Goal: Task Accomplishment & Management: Use online tool/utility

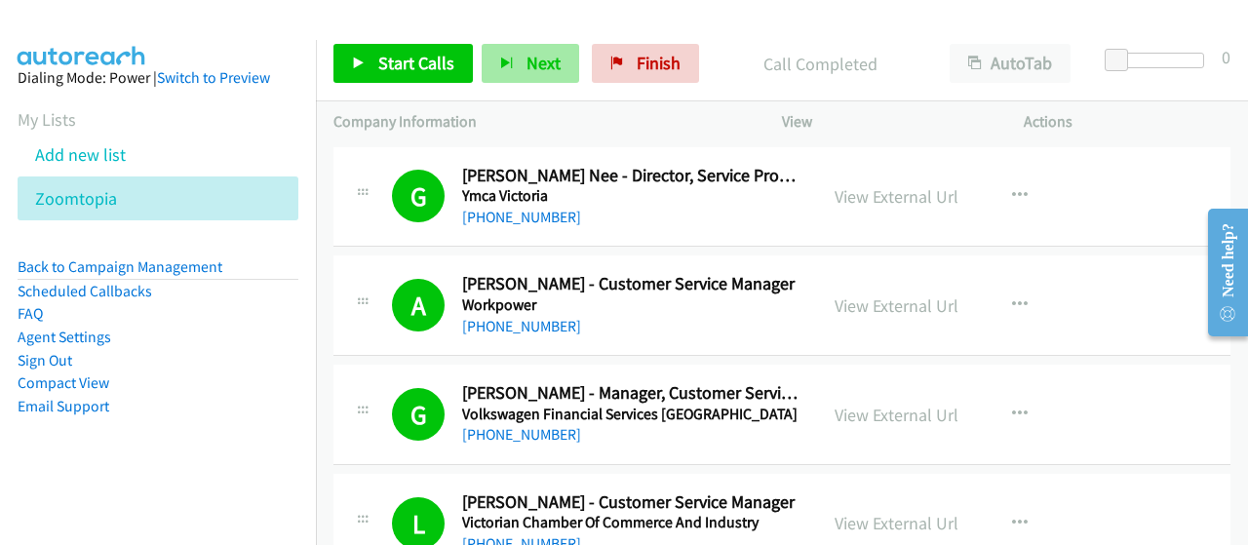
scroll to position [6047, 0]
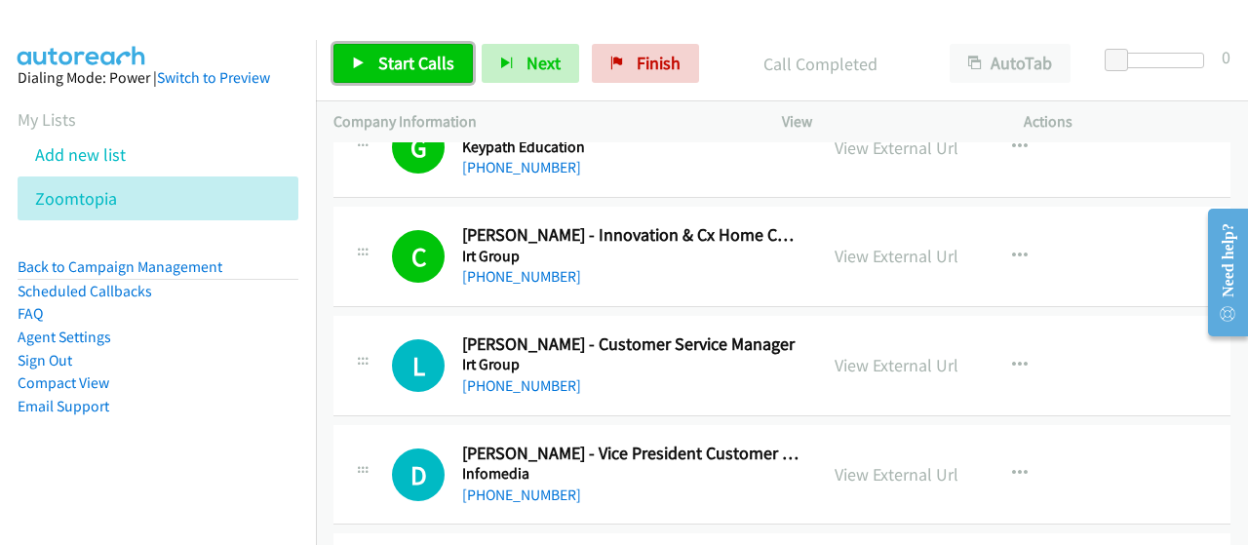
click at [427, 63] on span "Start Calls" at bounding box center [416, 63] width 76 height 22
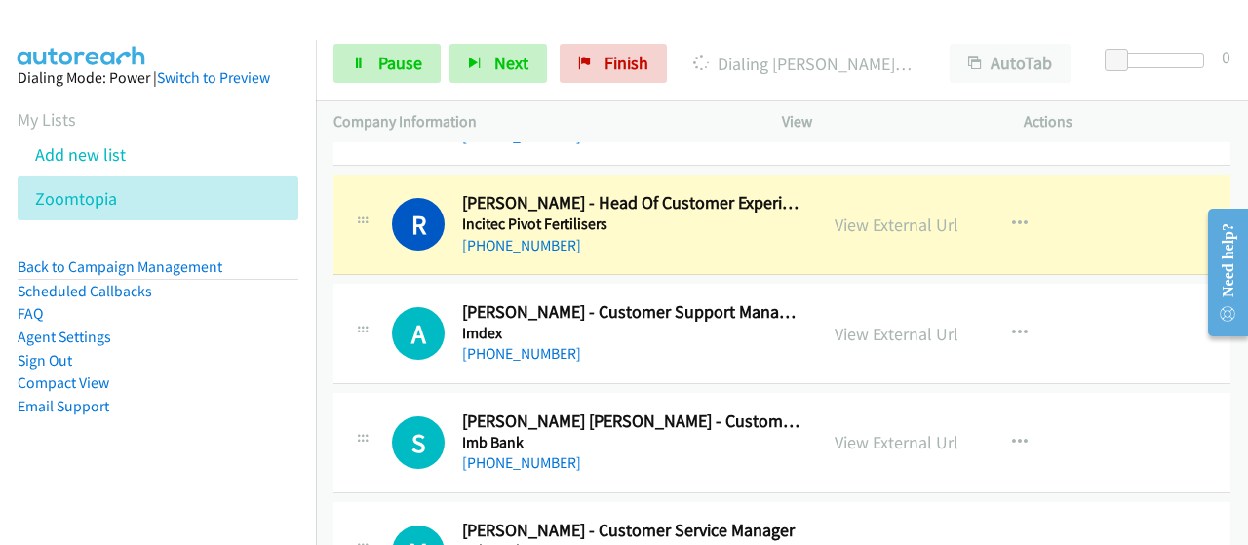
scroll to position [6437, 0]
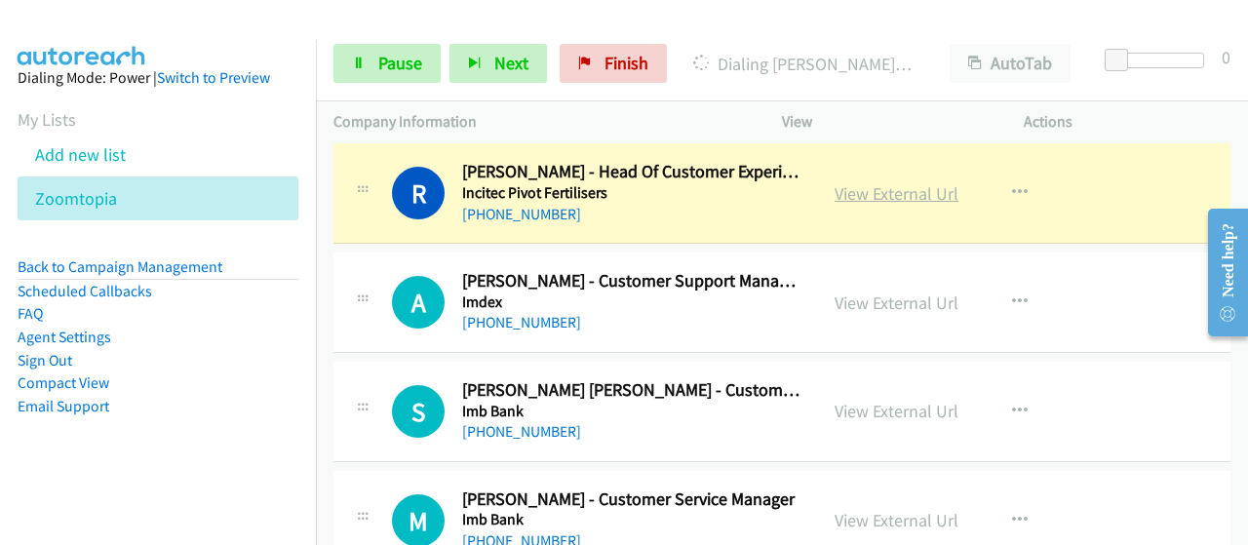
click at [866, 182] on link "View External Url" at bounding box center [897, 193] width 124 height 22
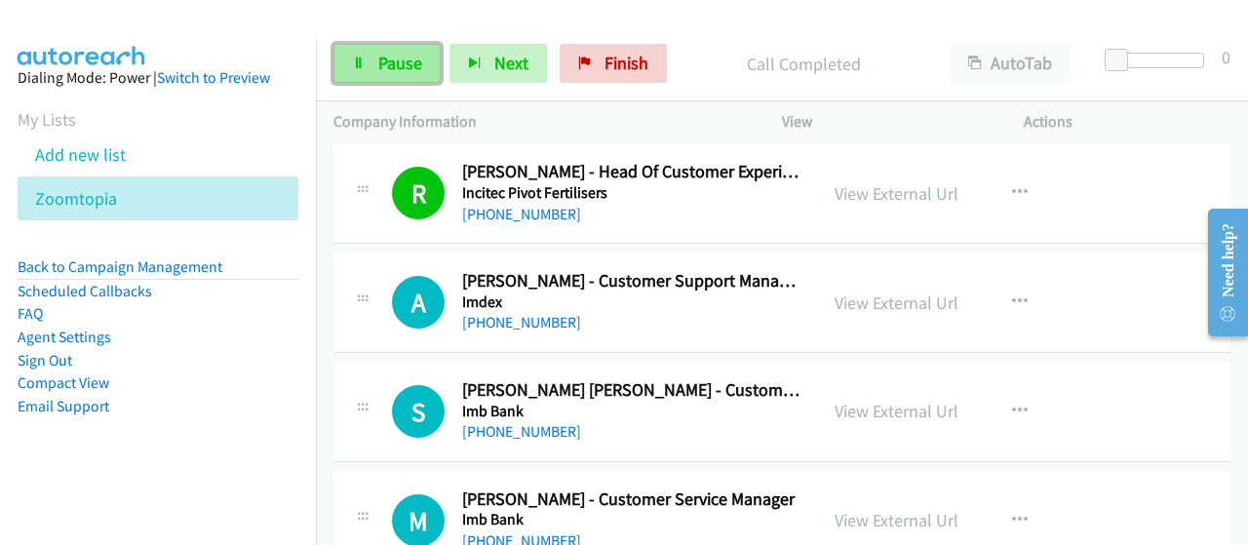
click at [386, 69] on span "Pause" at bounding box center [400, 63] width 44 height 22
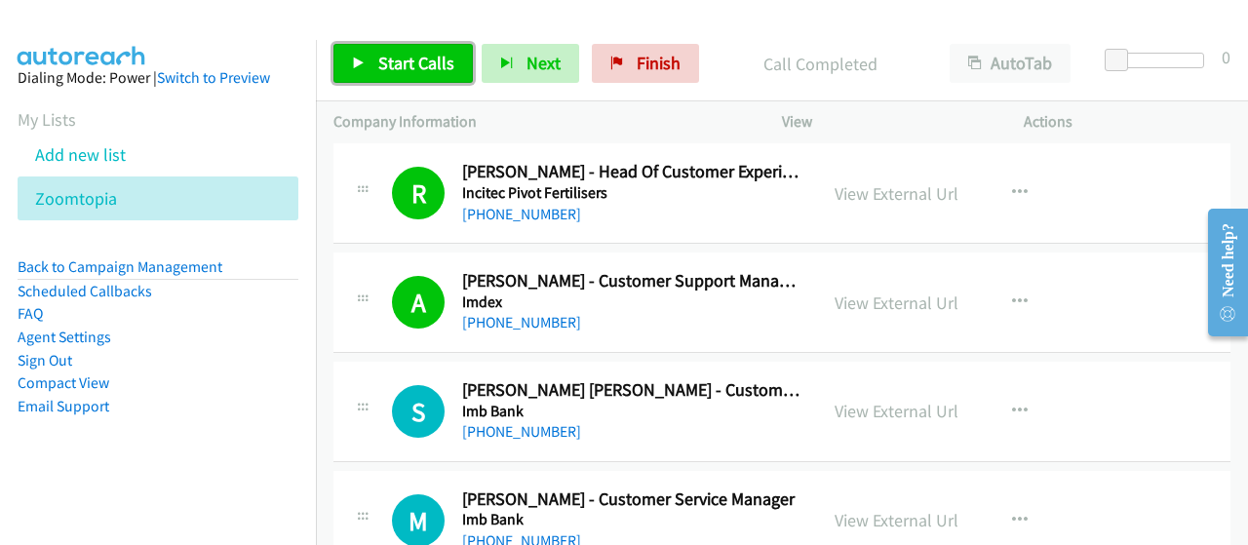
click at [401, 60] on span "Start Calls" at bounding box center [416, 63] width 76 height 22
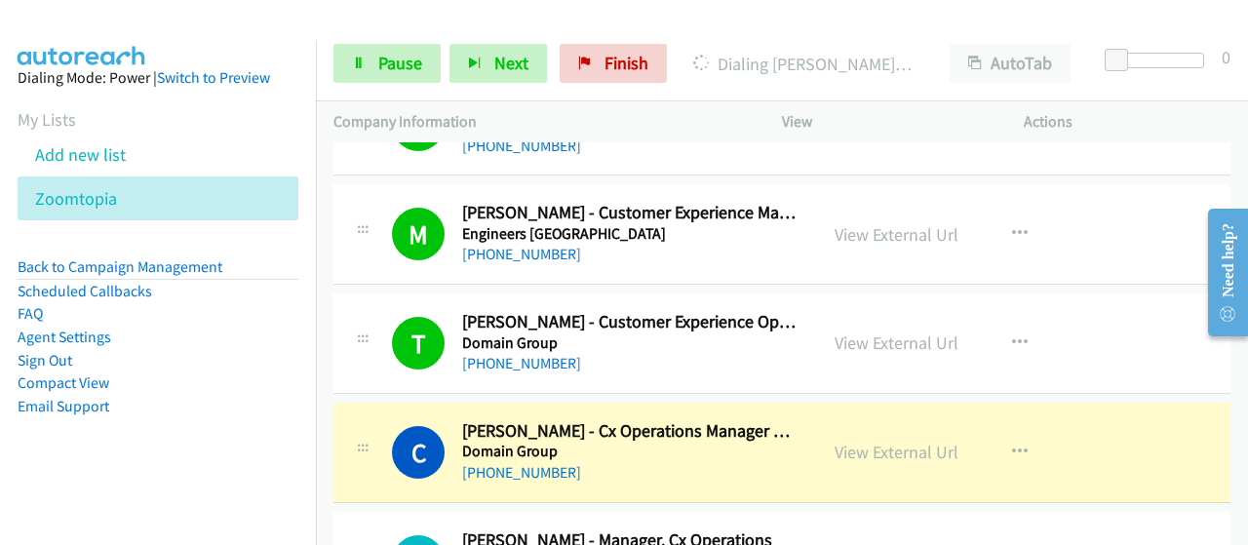
scroll to position [7900, 0]
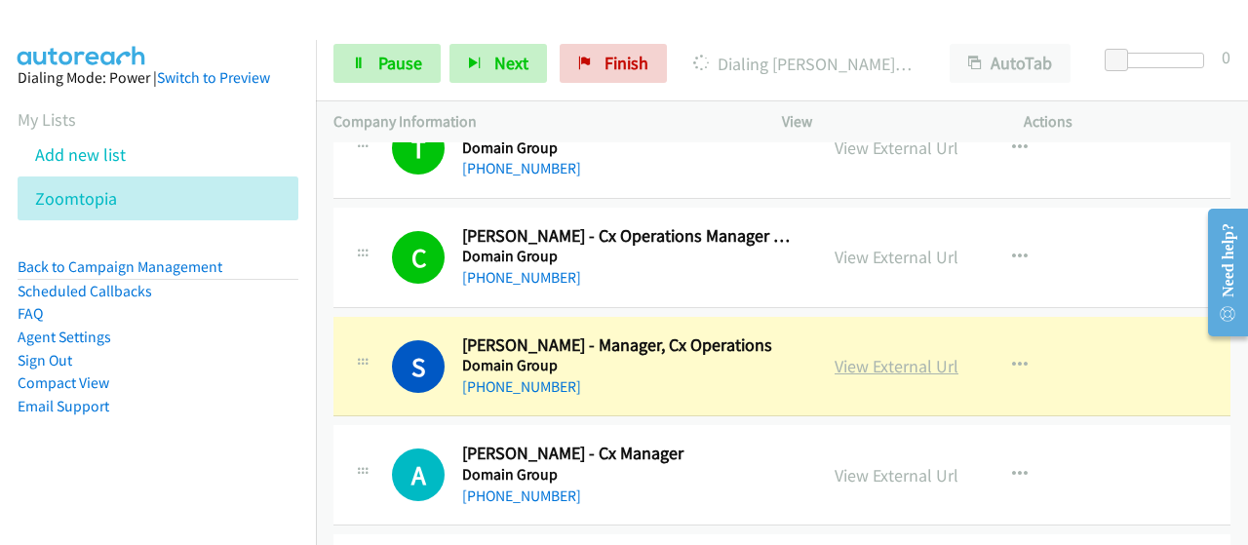
click at [860, 355] on link "View External Url" at bounding box center [897, 366] width 124 height 22
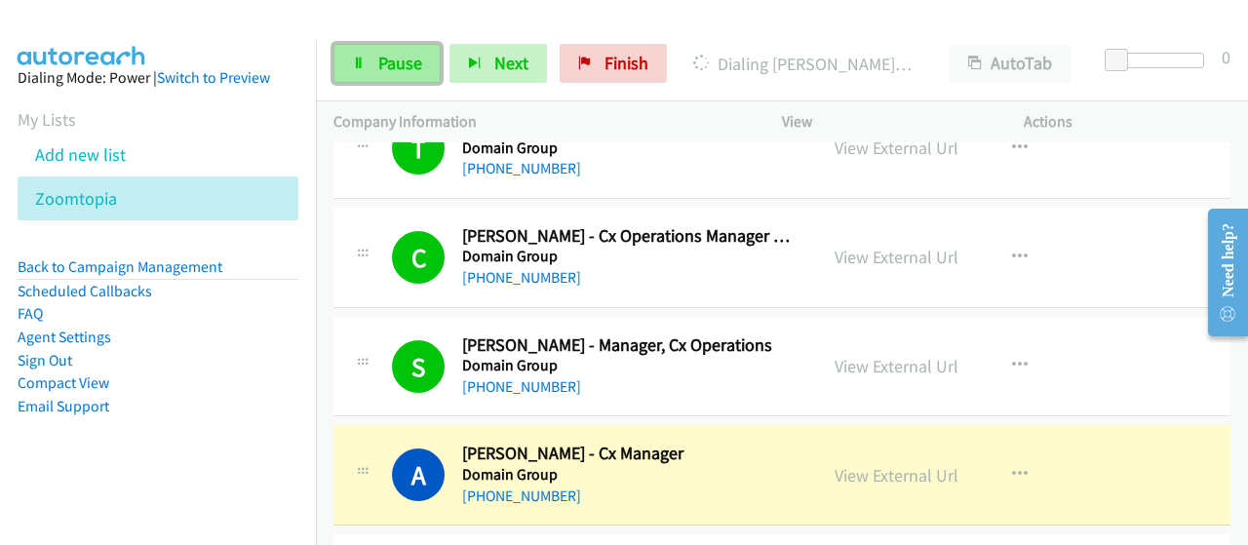
click at [391, 67] on span "Pause" at bounding box center [400, 63] width 44 height 22
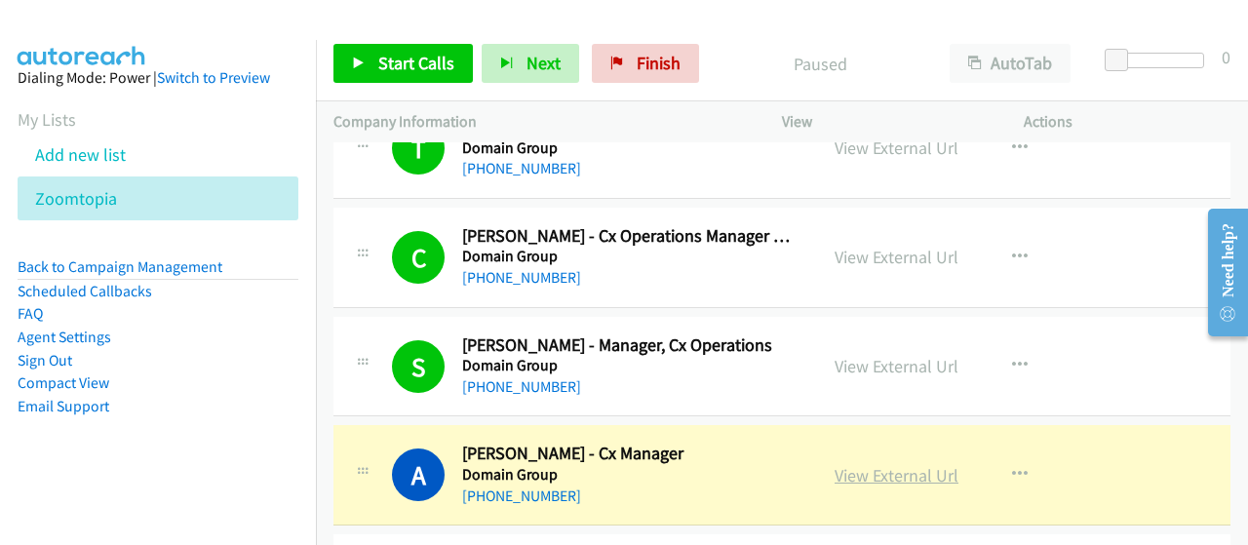
click at [886, 464] on link "View External Url" at bounding box center [897, 475] width 124 height 22
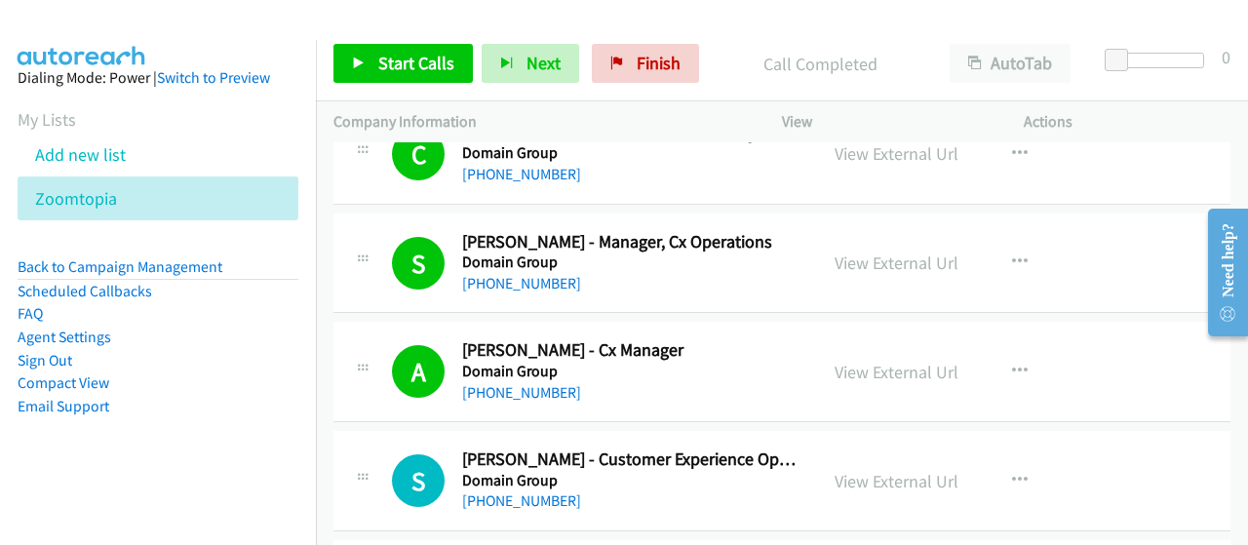
scroll to position [8095, 0]
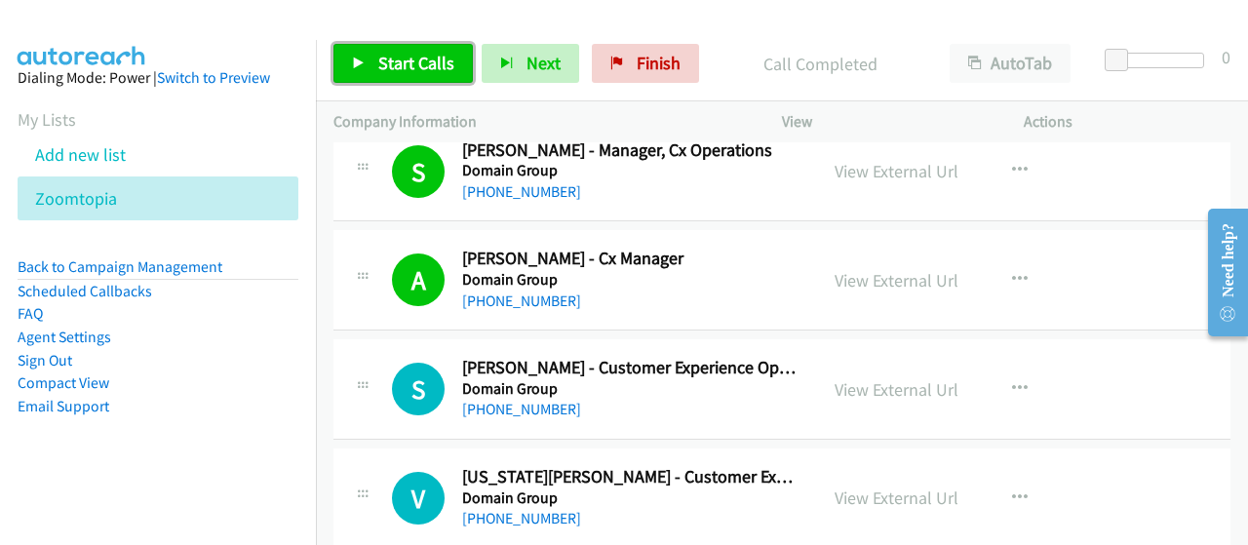
click at [376, 78] on link "Start Calls" at bounding box center [403, 63] width 139 height 39
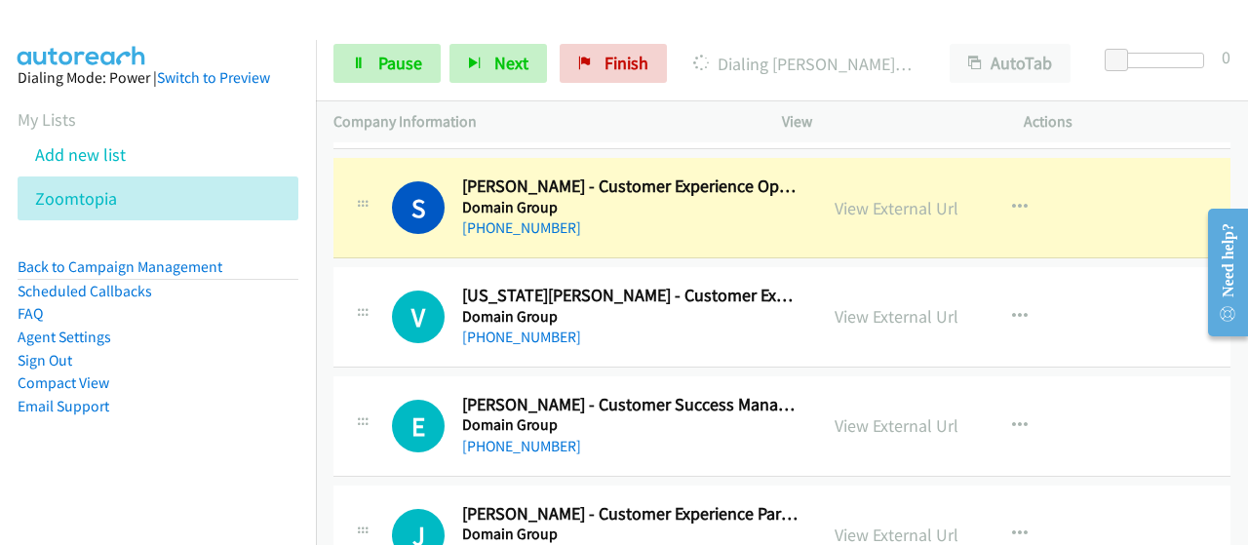
scroll to position [8192, 0]
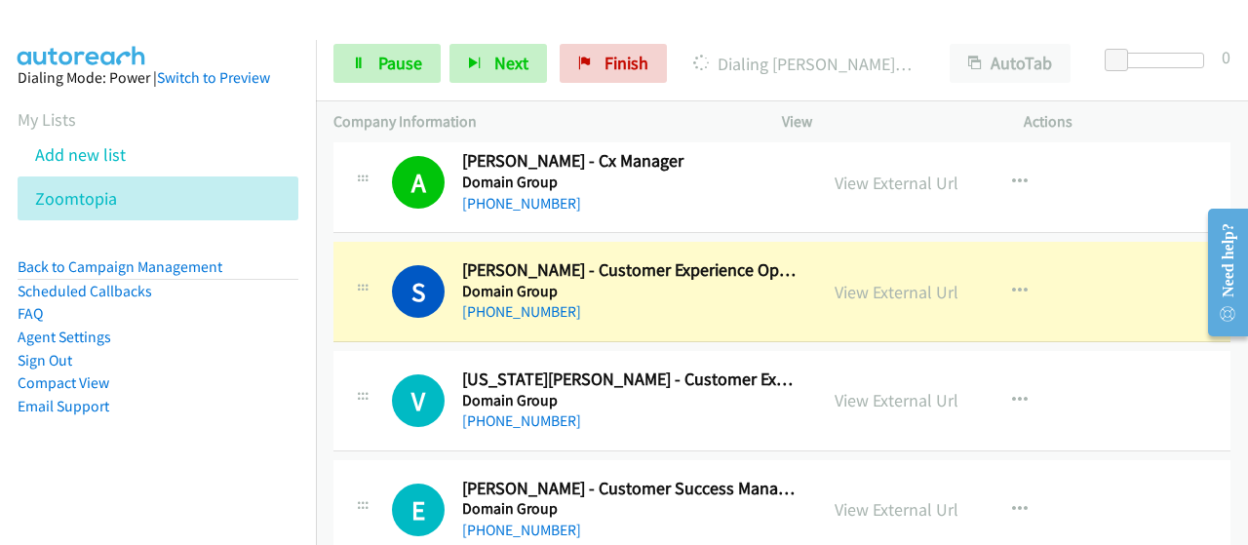
click at [775, 300] on div "+61 2 9029 4025" at bounding box center [630, 311] width 337 height 23
click at [876, 281] on link "View External Url" at bounding box center [897, 292] width 124 height 22
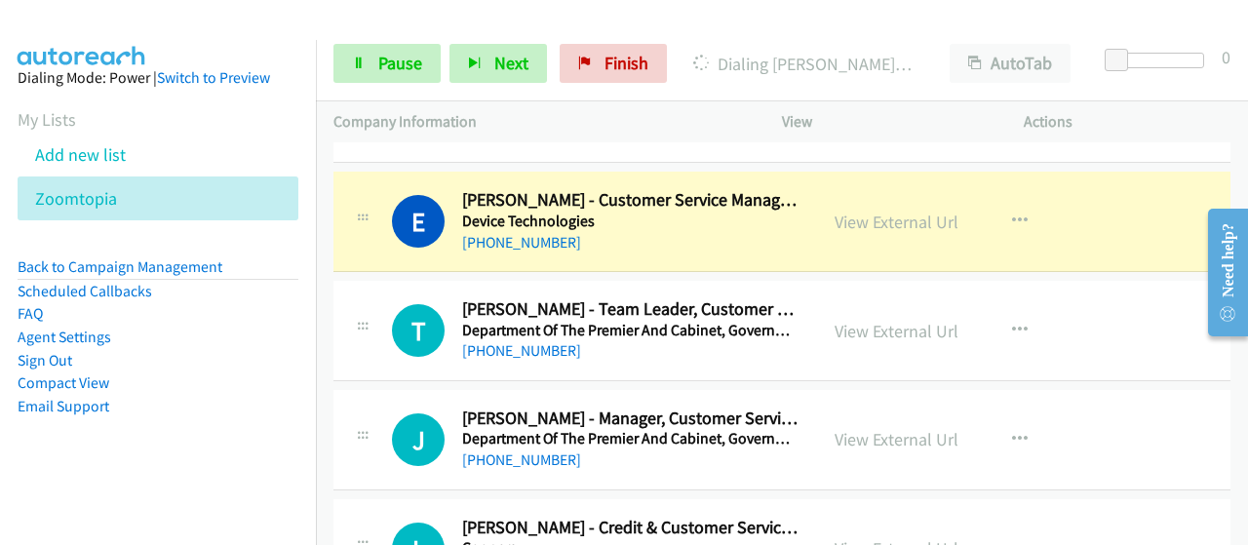
scroll to position [8777, 0]
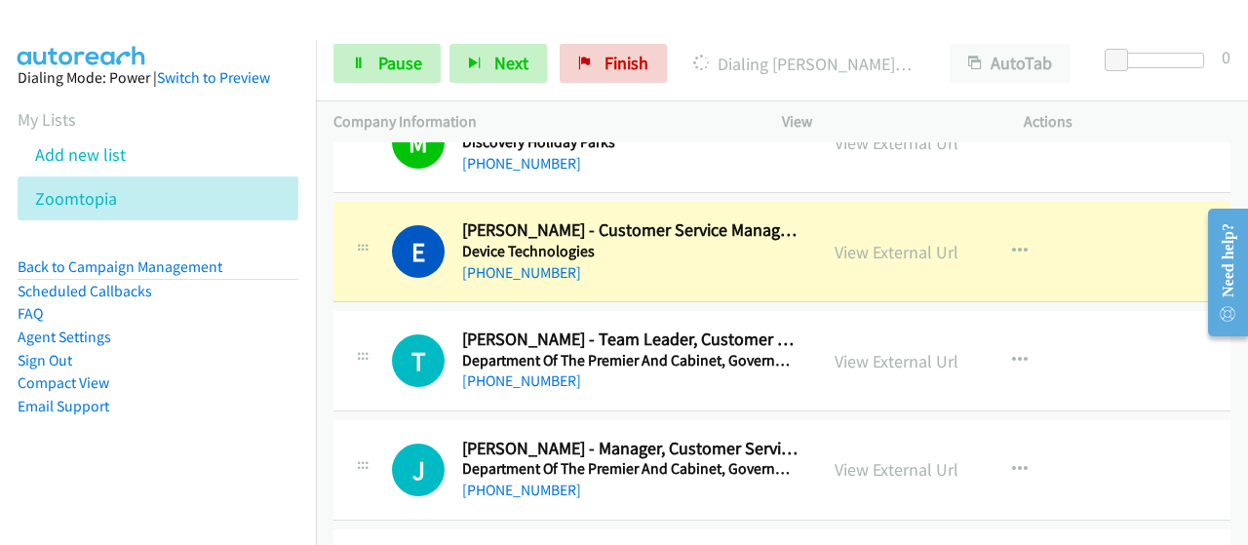
click at [694, 242] on h5 "Device Technologies" at bounding box center [630, 252] width 337 height 20
click at [890, 241] on link "View External Url" at bounding box center [897, 252] width 124 height 22
click at [381, 77] on link "Pause" at bounding box center [387, 63] width 107 height 39
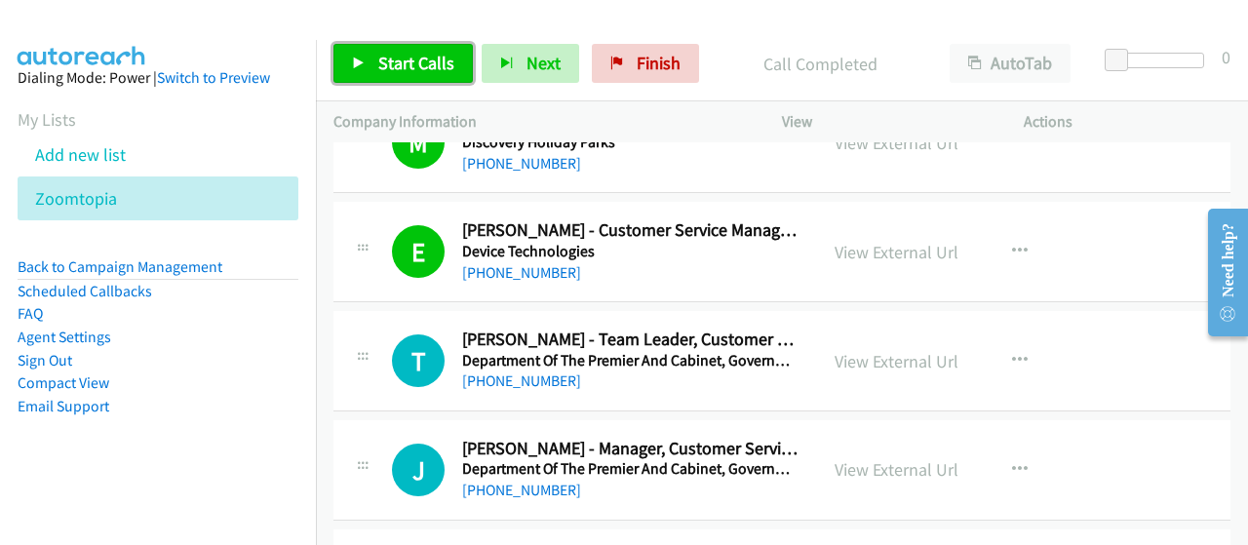
click at [412, 63] on span "Start Calls" at bounding box center [416, 63] width 76 height 22
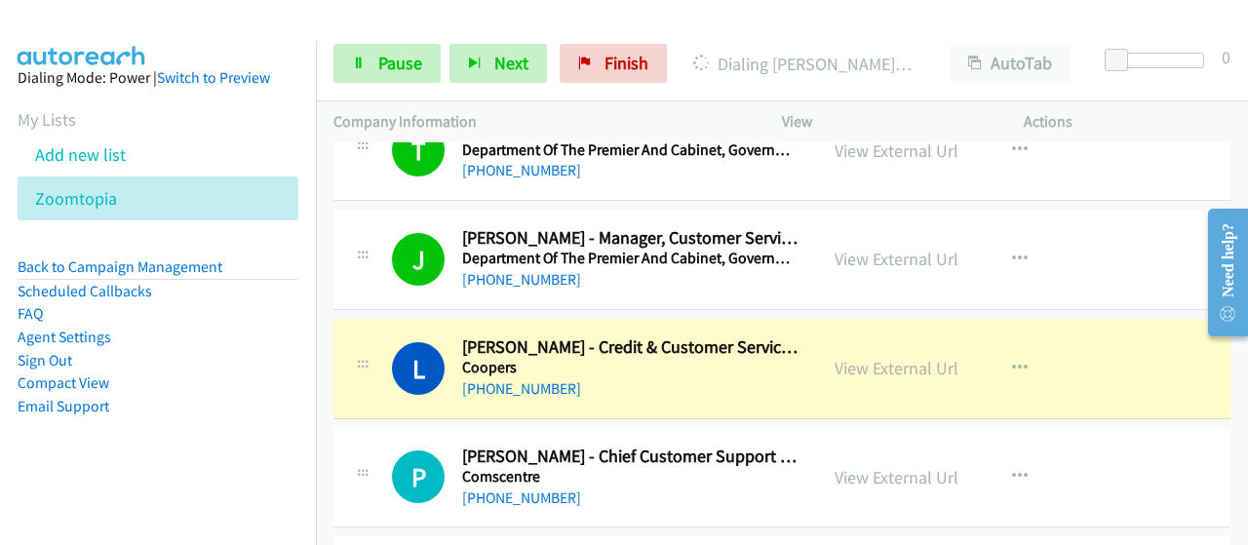
scroll to position [9070, 0]
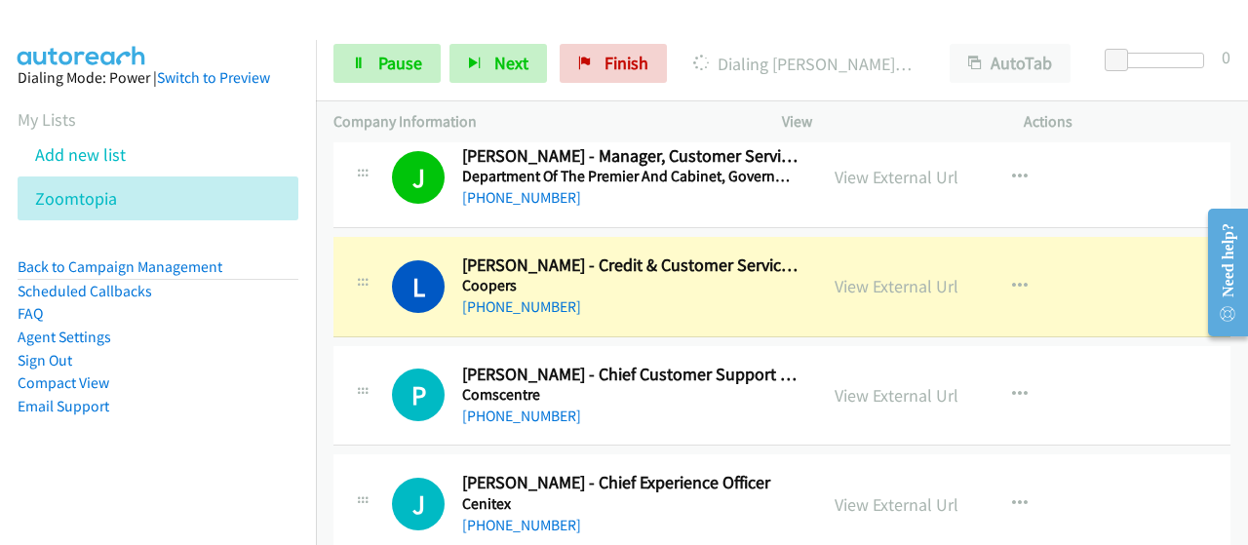
click at [792, 296] on div "+61 467 491 022" at bounding box center [630, 307] width 337 height 23
click at [872, 275] on link "View External Url" at bounding box center [897, 286] width 124 height 22
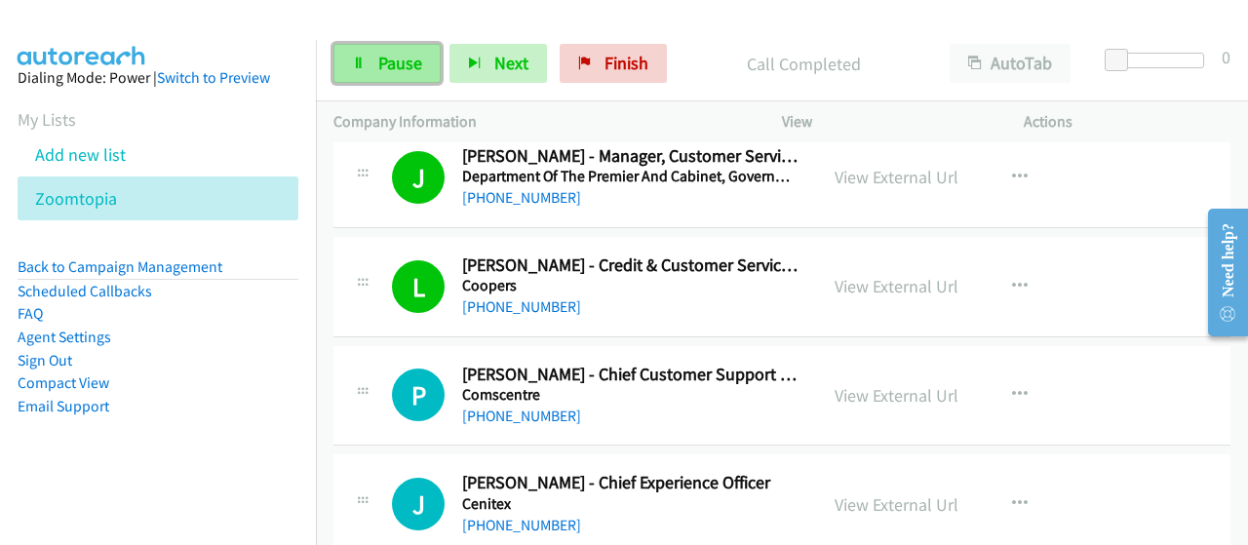
click at [406, 60] on span "Pause" at bounding box center [400, 63] width 44 height 22
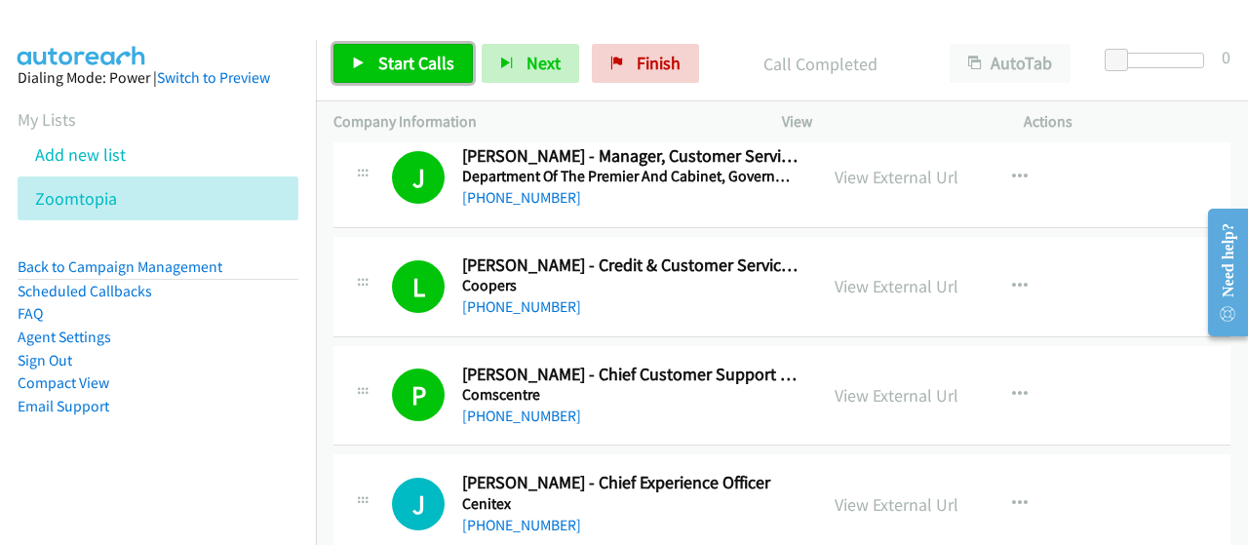
click at [402, 73] on span "Start Calls" at bounding box center [416, 63] width 76 height 22
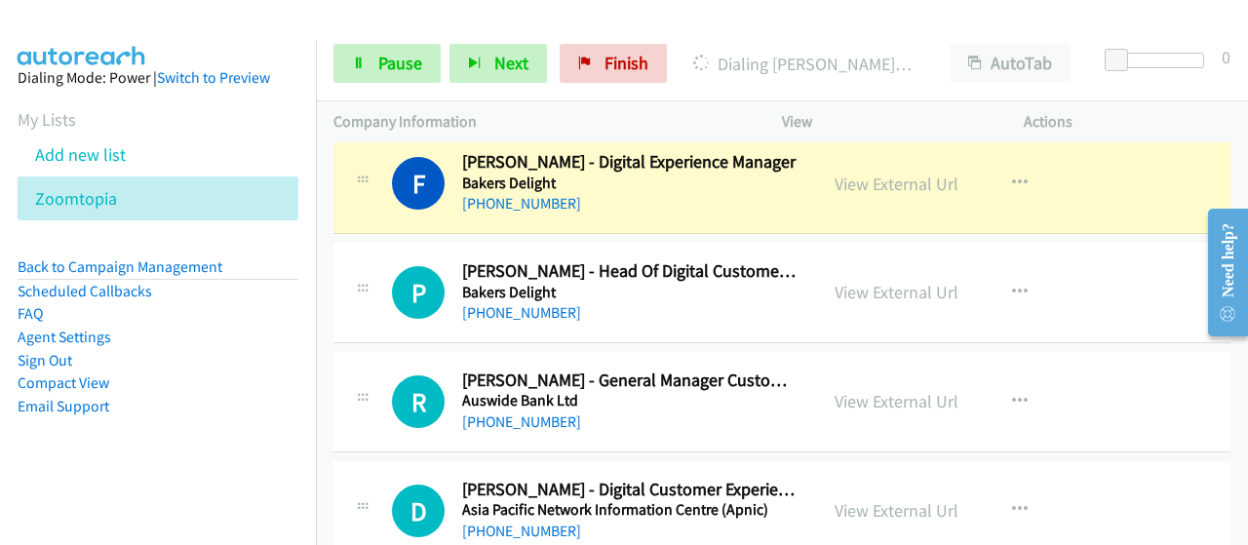
scroll to position [9948, 0]
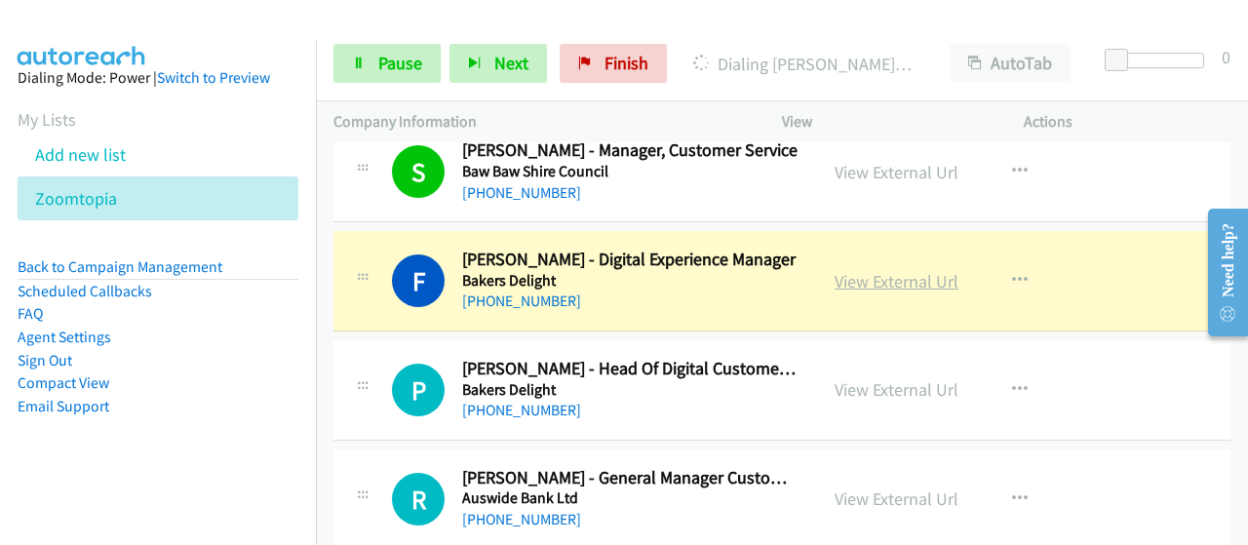
click at [857, 270] on link "View External Url" at bounding box center [897, 281] width 124 height 22
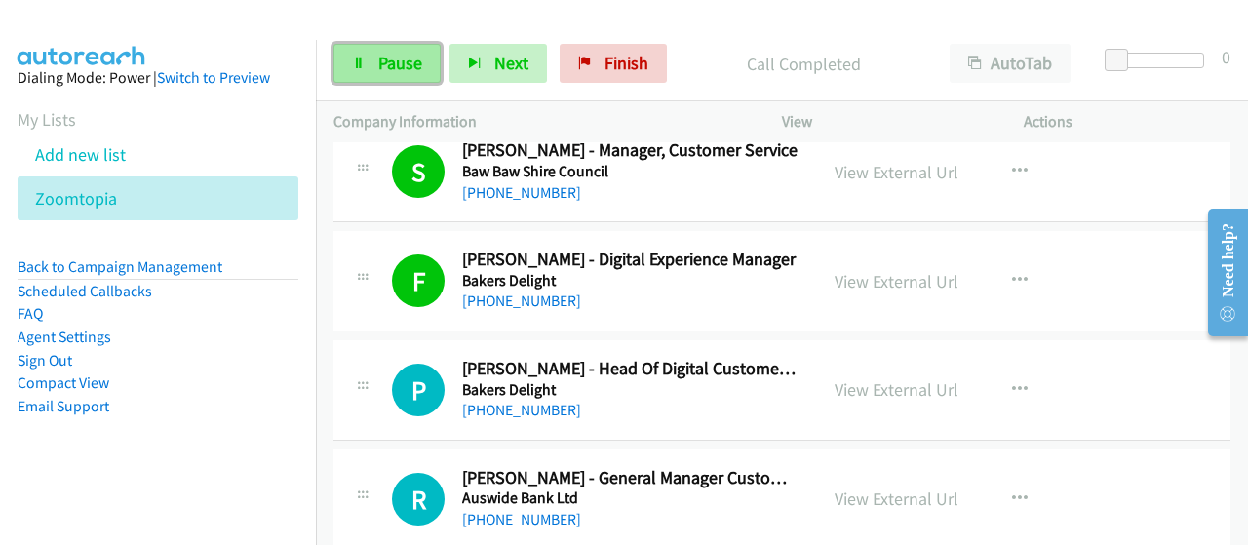
click at [403, 54] on span "Pause" at bounding box center [400, 63] width 44 height 22
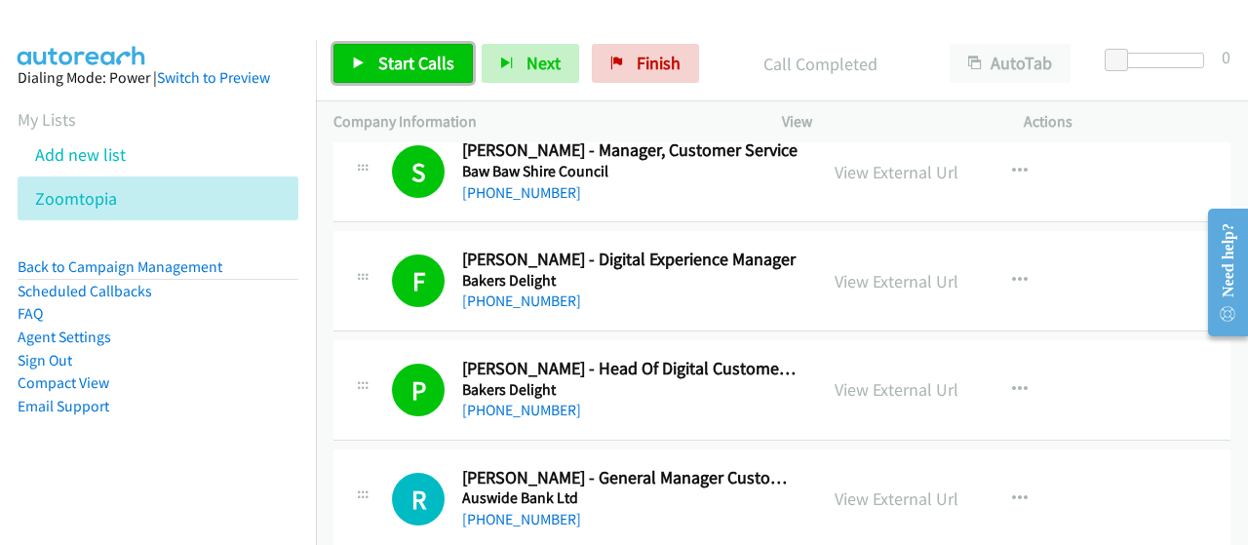
click at [400, 70] on span "Start Calls" at bounding box center [416, 63] width 76 height 22
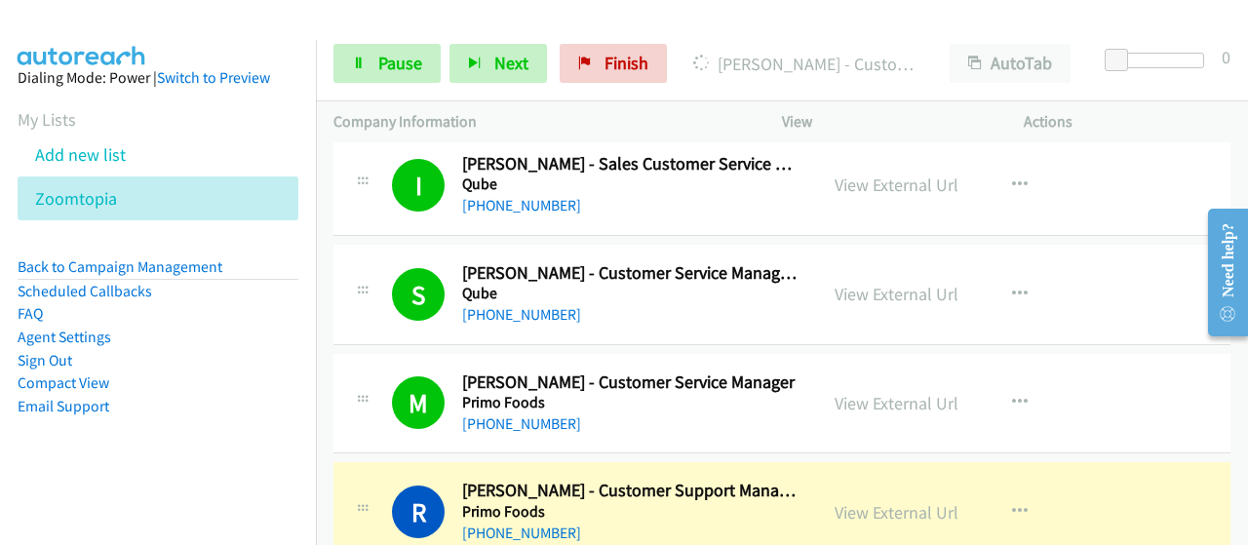
scroll to position [2257, 0]
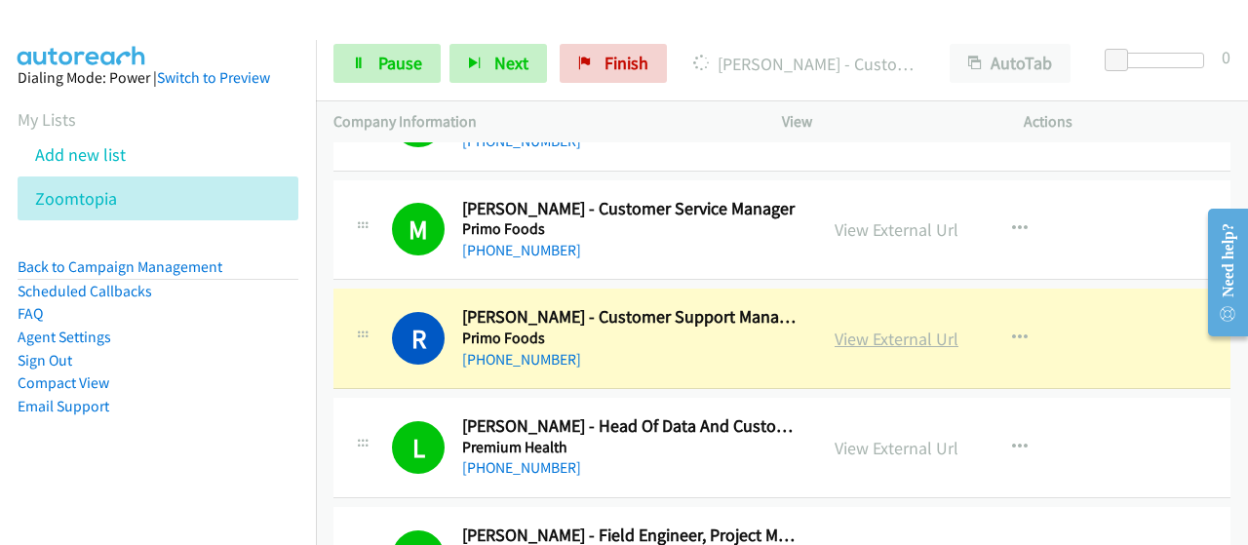
click at [850, 336] on link "View External Url" at bounding box center [897, 339] width 124 height 22
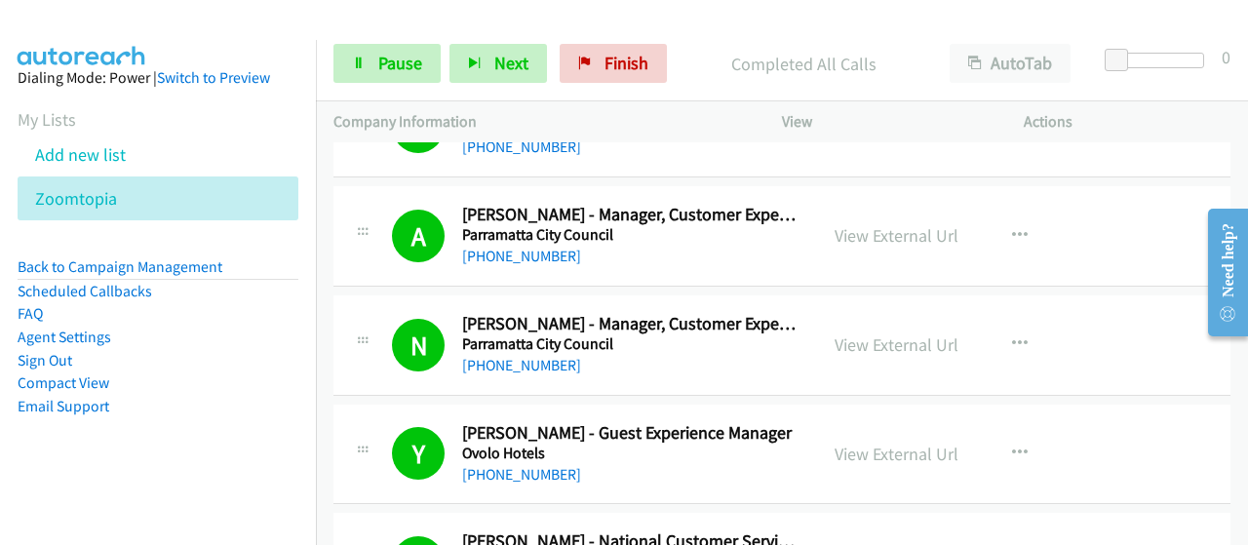
scroll to position [3622, 0]
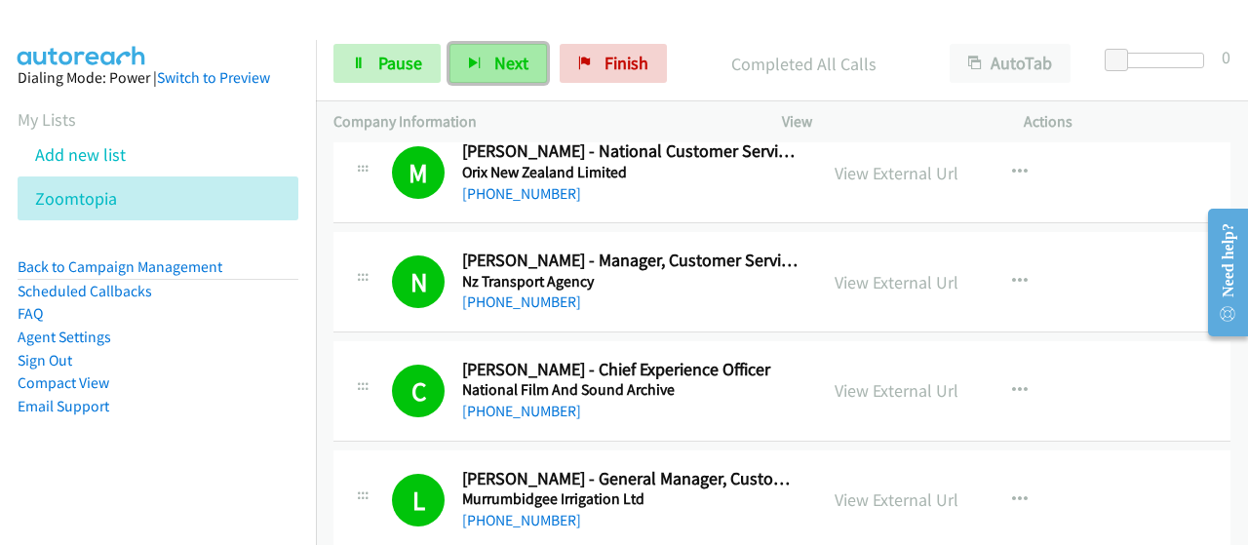
click at [484, 56] on button "Next" at bounding box center [499, 63] width 98 height 39
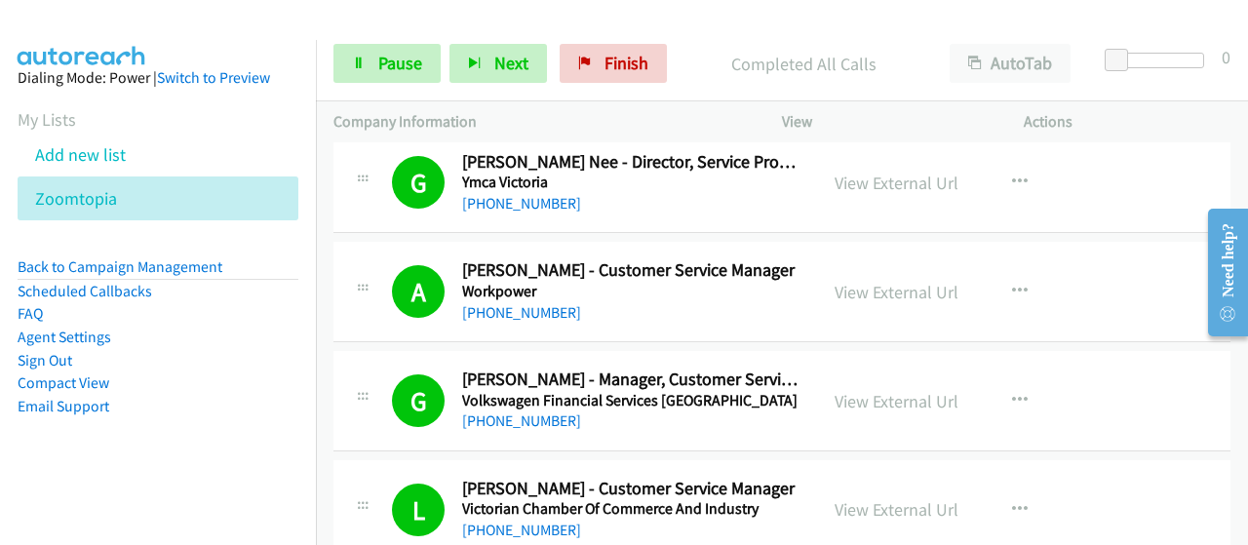
scroll to position [0, 0]
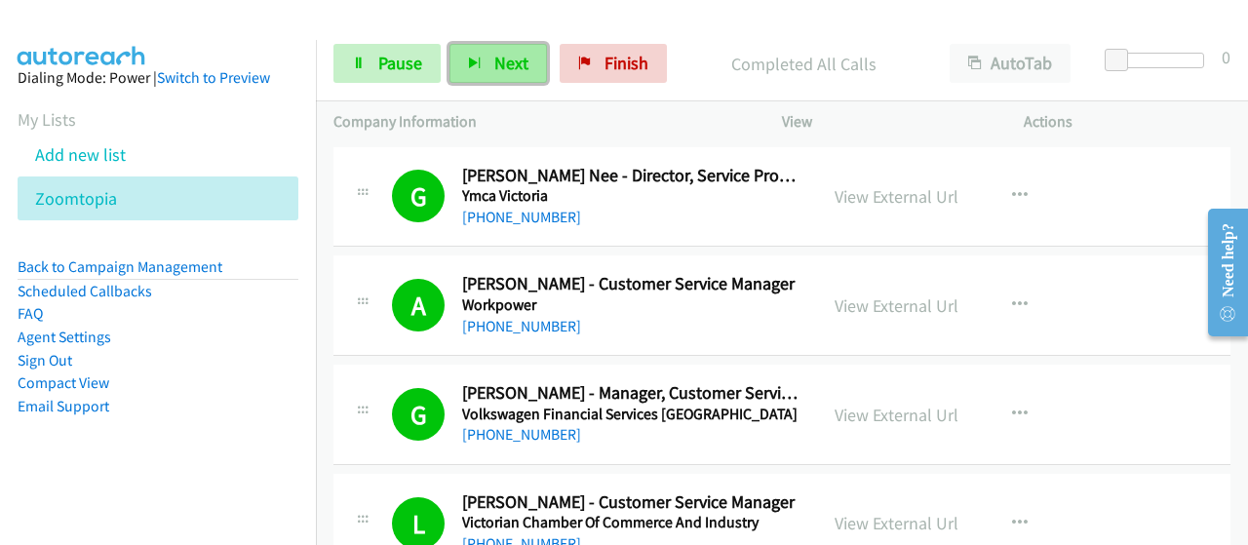
click at [481, 65] on button "Next" at bounding box center [499, 63] width 98 height 39
click at [162, 496] on aside "Dialing Mode: Power | Switch to Preview My Lists Add new list Zoomtopia Back to…" at bounding box center [158, 273] width 316 height 466
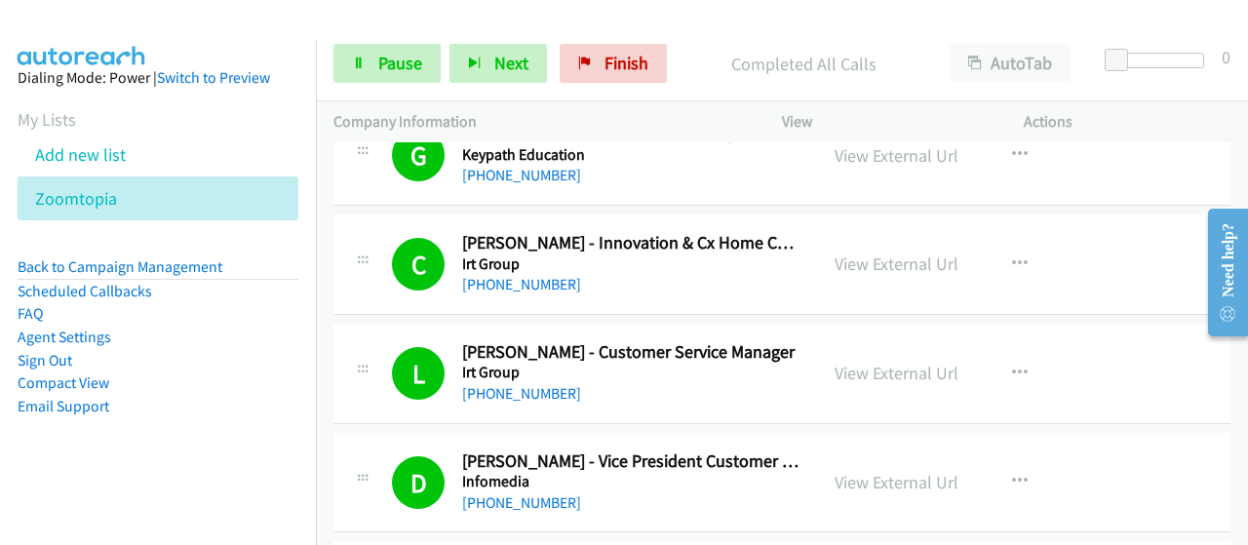
scroll to position [6047, 0]
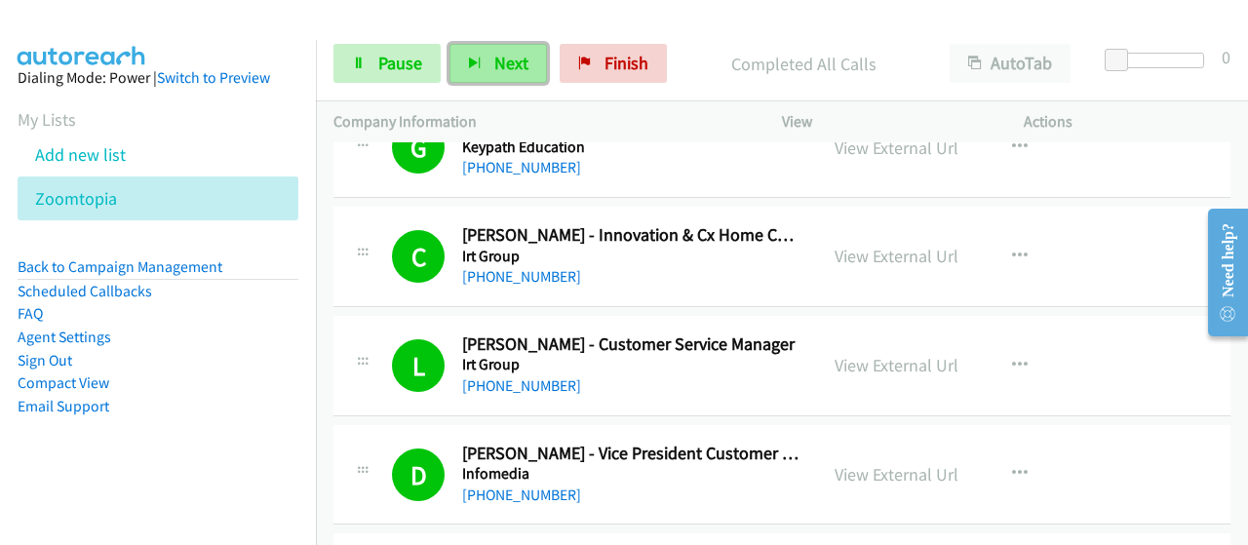
click at [495, 74] on button "Next" at bounding box center [499, 63] width 98 height 39
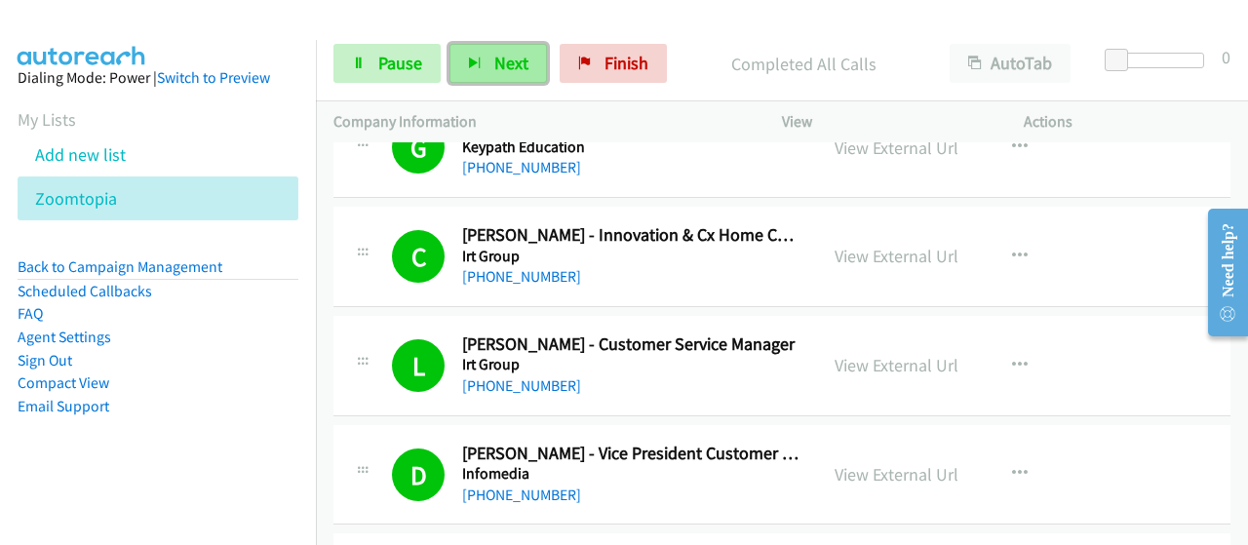
click at [495, 74] on button "Next" at bounding box center [499, 63] width 98 height 39
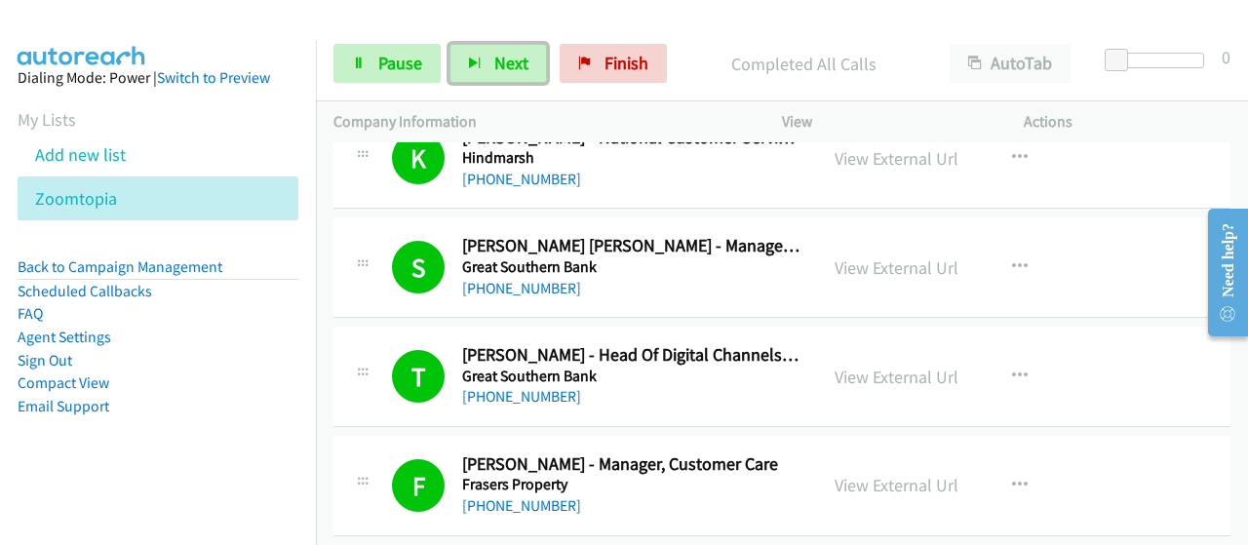
scroll to position [7022, 0]
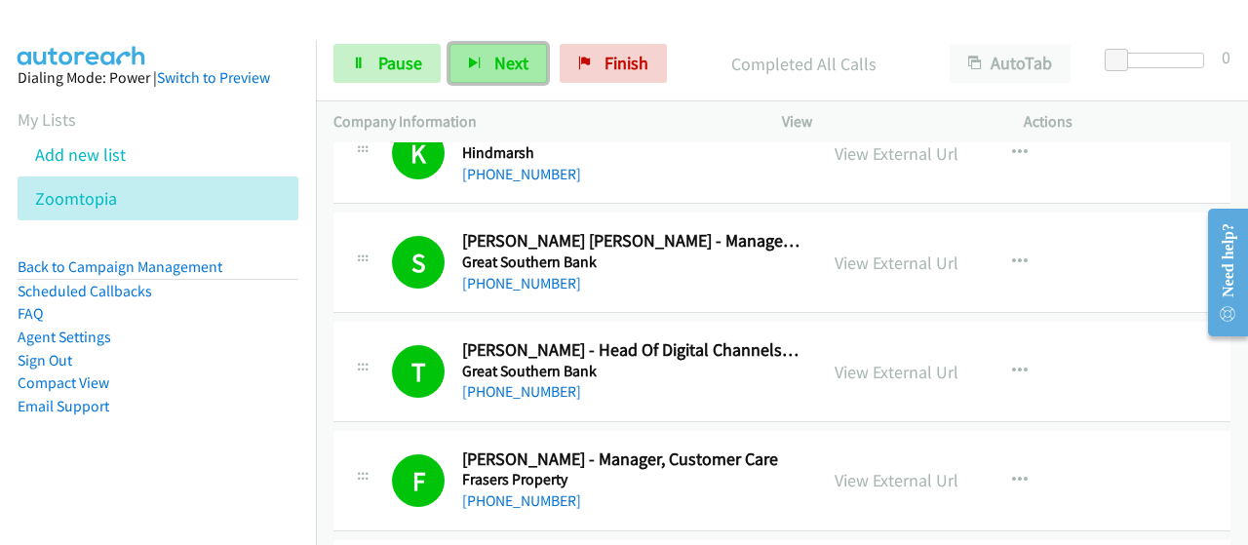
click at [507, 51] on button "Next" at bounding box center [499, 63] width 98 height 39
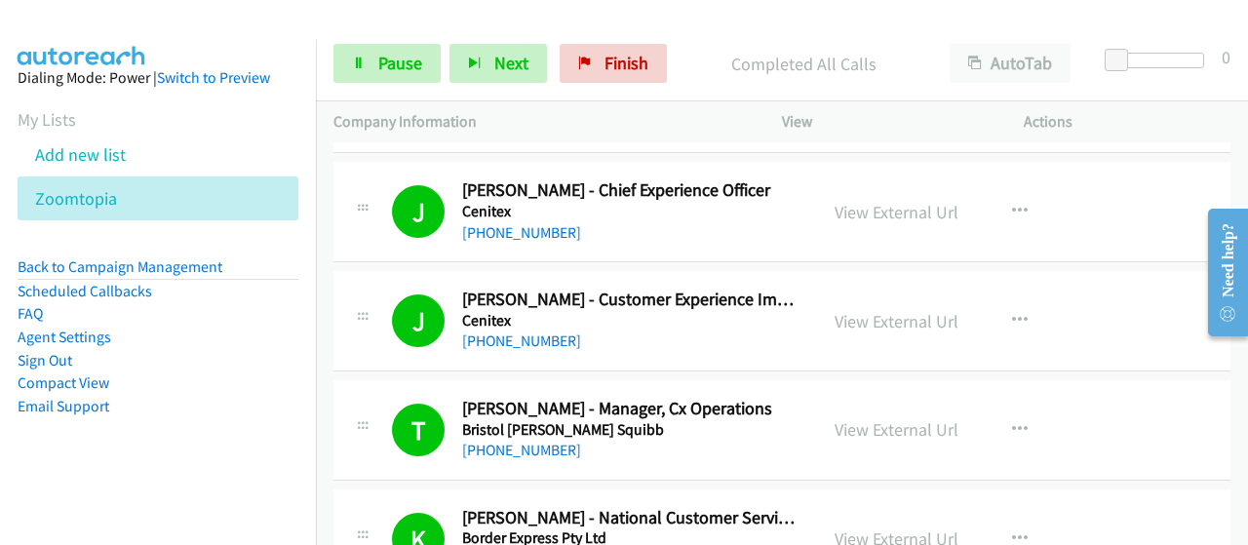
scroll to position [9655, 0]
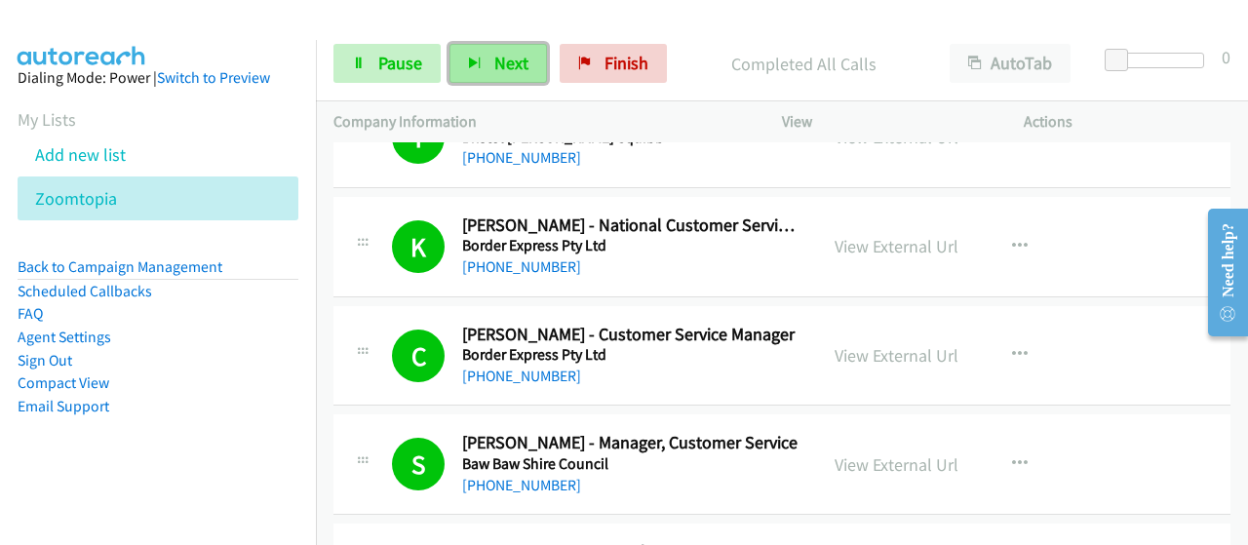
click at [497, 55] on span "Next" at bounding box center [511, 63] width 34 height 22
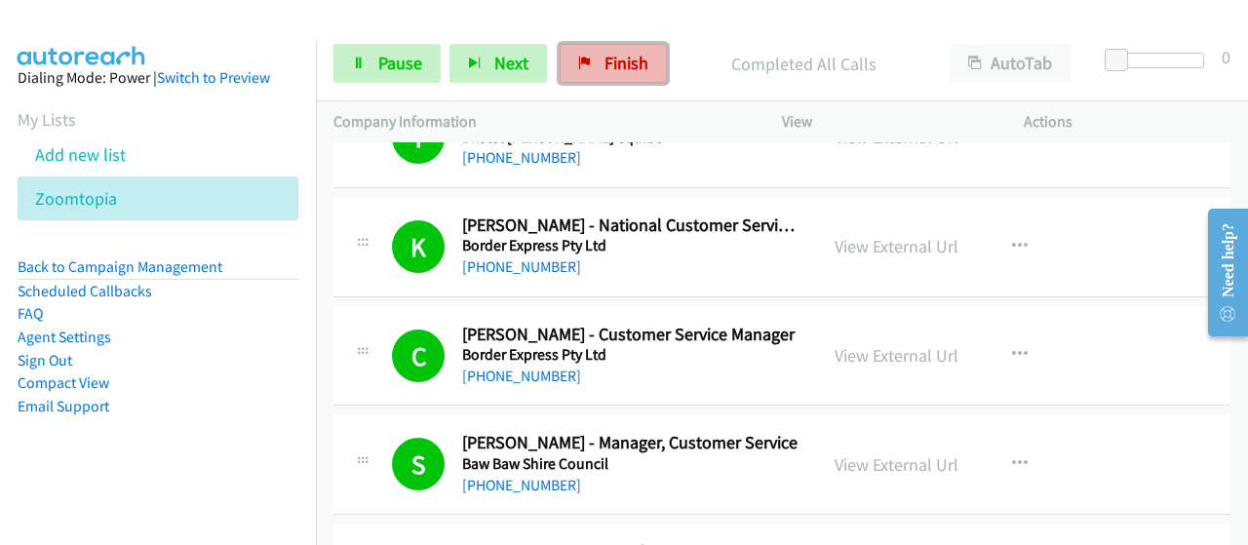
click at [593, 59] on link "Finish" at bounding box center [613, 63] width 107 height 39
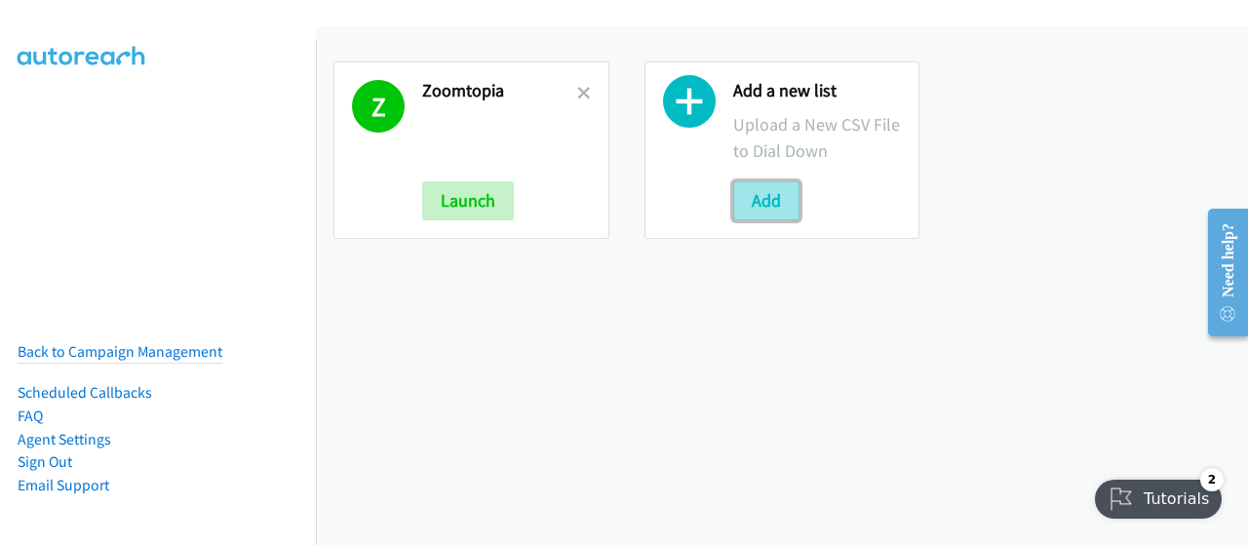
click at [767, 208] on button "Add" at bounding box center [766, 200] width 66 height 39
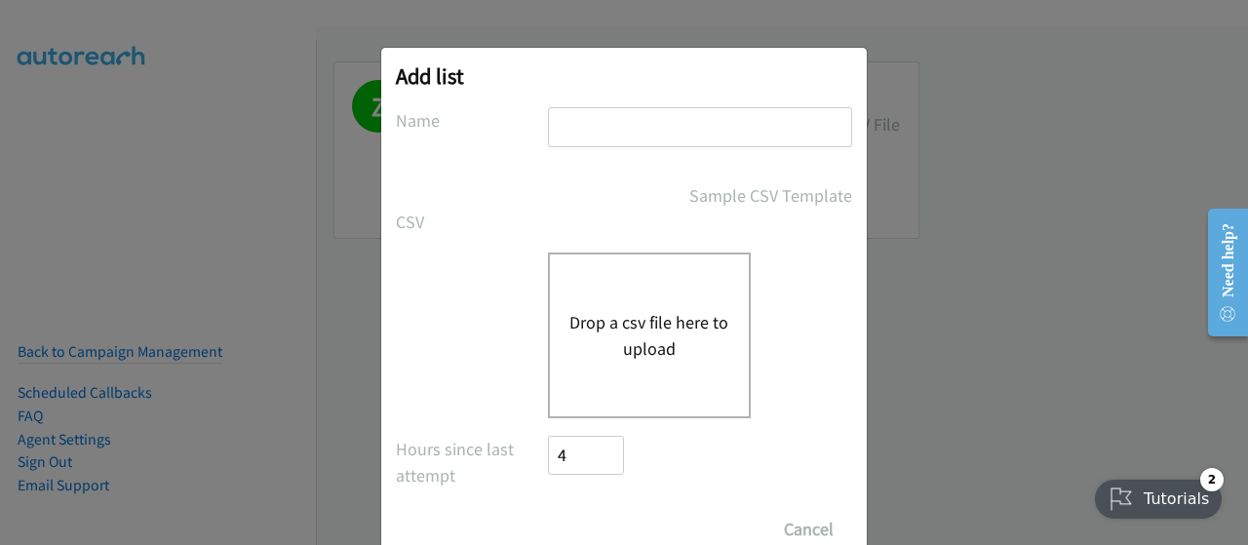
click at [643, 327] on button "Drop a csv file here to upload" at bounding box center [650, 335] width 160 height 53
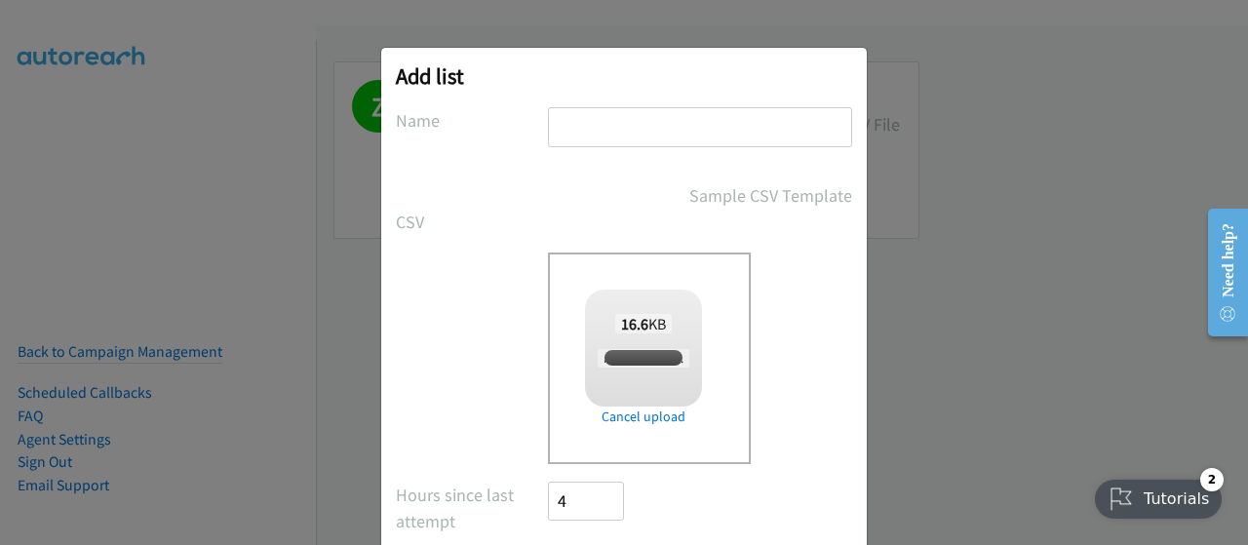
checkbox input "true"
click at [562, 134] on input "text" at bounding box center [700, 127] width 304 height 40
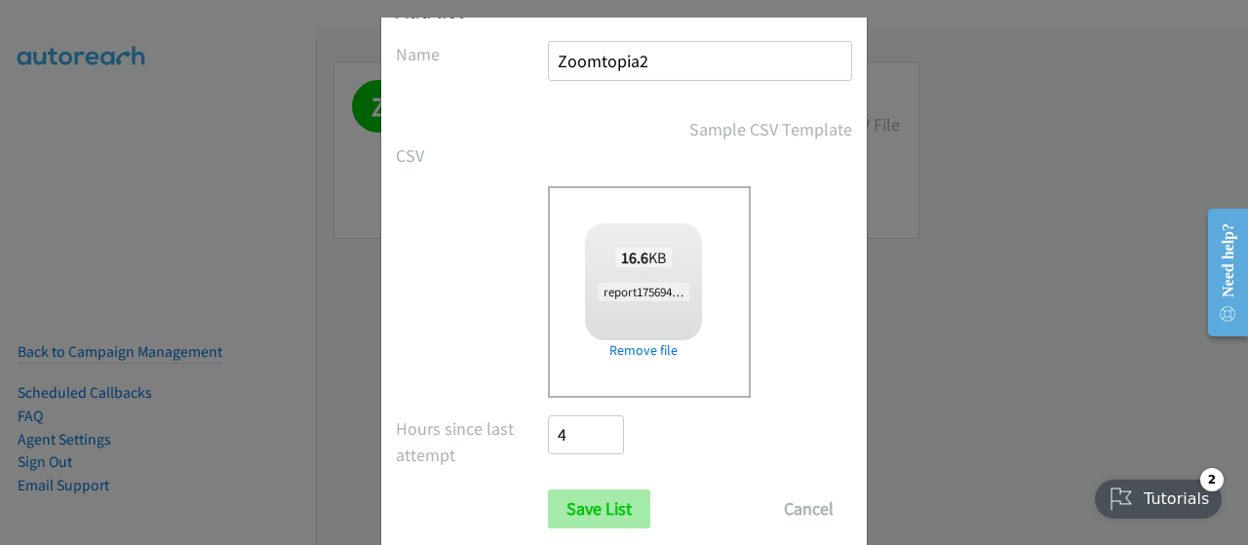
scroll to position [98, 0]
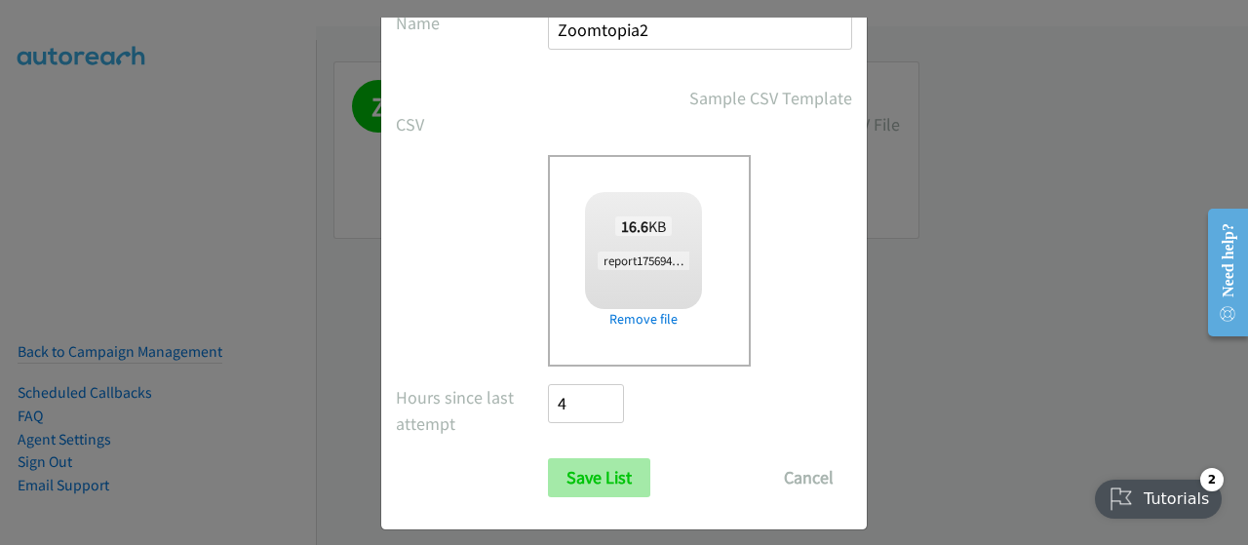
type input "Zoomtopia2"
click at [577, 478] on input "Save List" at bounding box center [599, 477] width 102 height 39
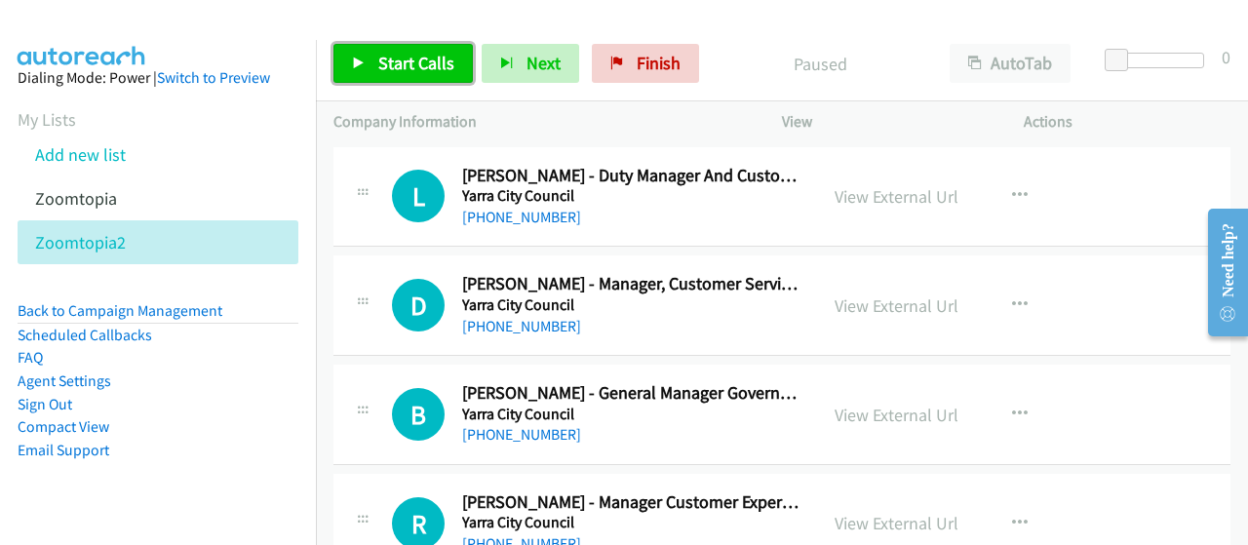
click at [393, 65] on span "Start Calls" at bounding box center [416, 63] width 76 height 22
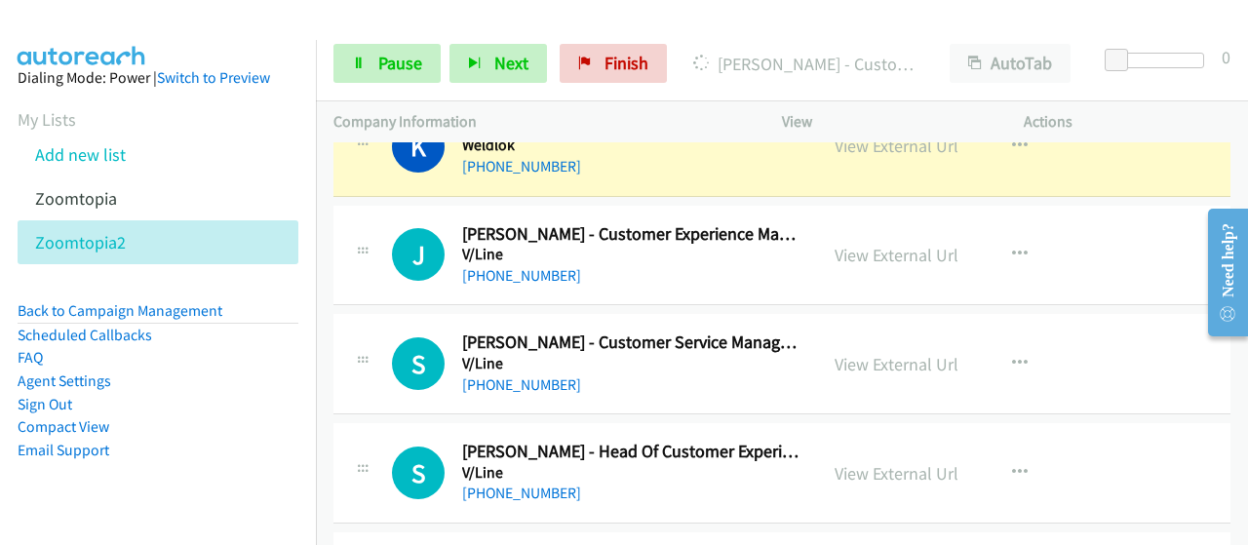
scroll to position [488, 0]
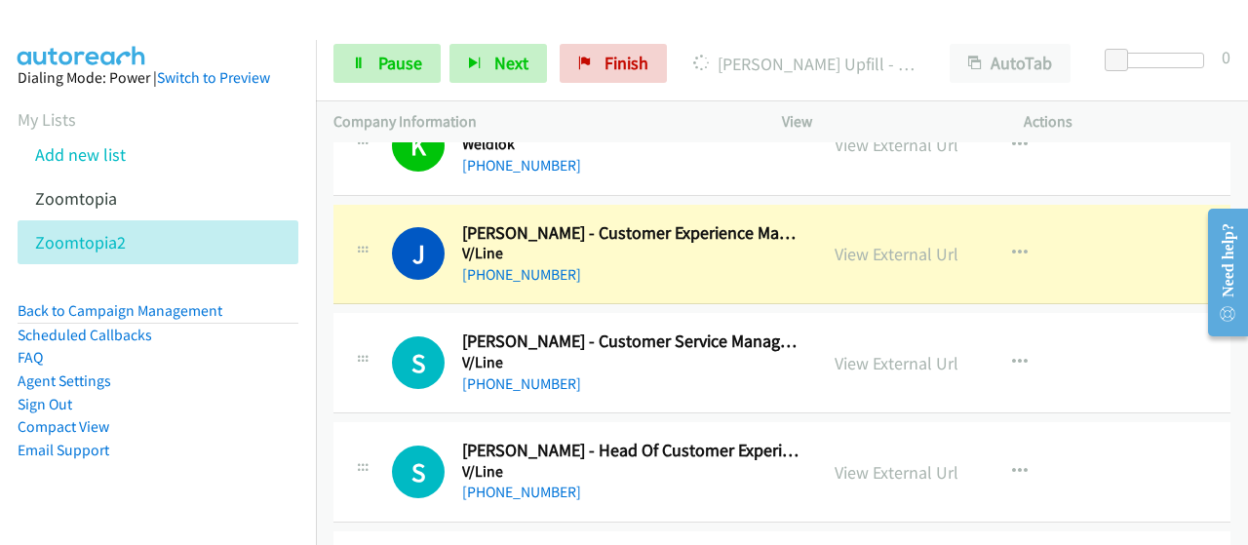
click at [718, 270] on div "[PHONE_NUMBER]" at bounding box center [630, 274] width 337 height 23
click at [904, 258] on link "View External Url" at bounding box center [897, 254] width 124 height 22
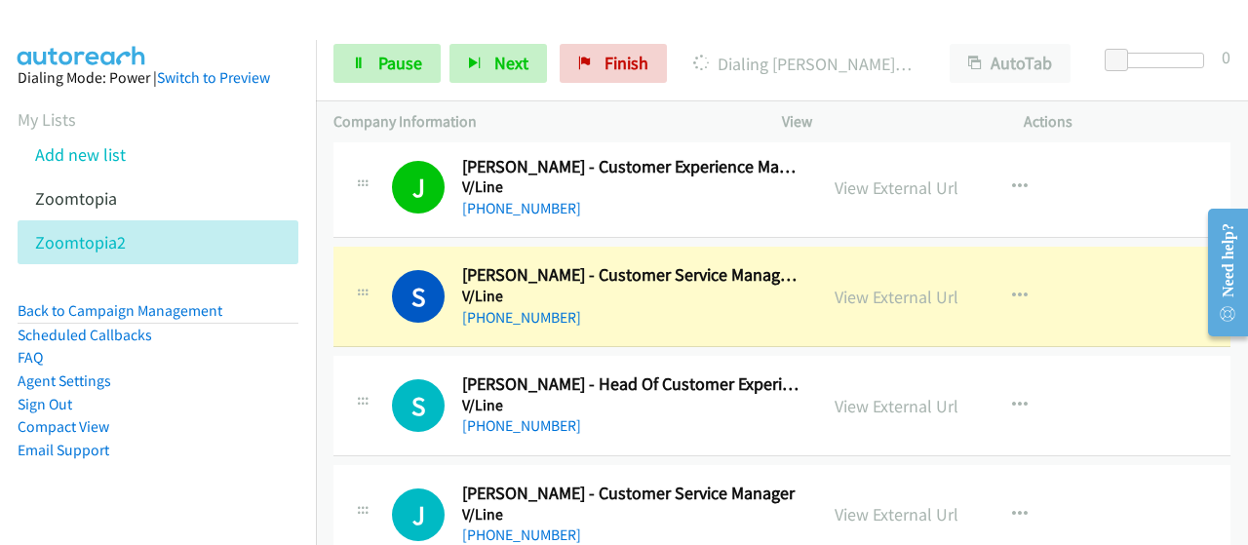
scroll to position [585, 0]
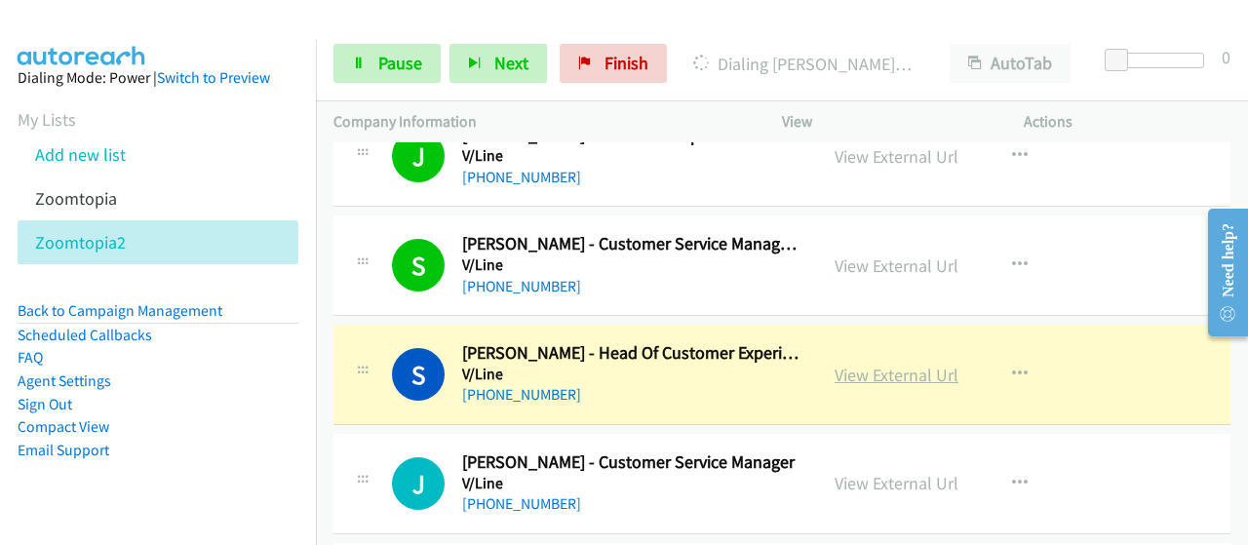
click at [913, 371] on link "View External Url" at bounding box center [897, 375] width 124 height 22
click at [381, 67] on span "Pause" at bounding box center [400, 63] width 44 height 22
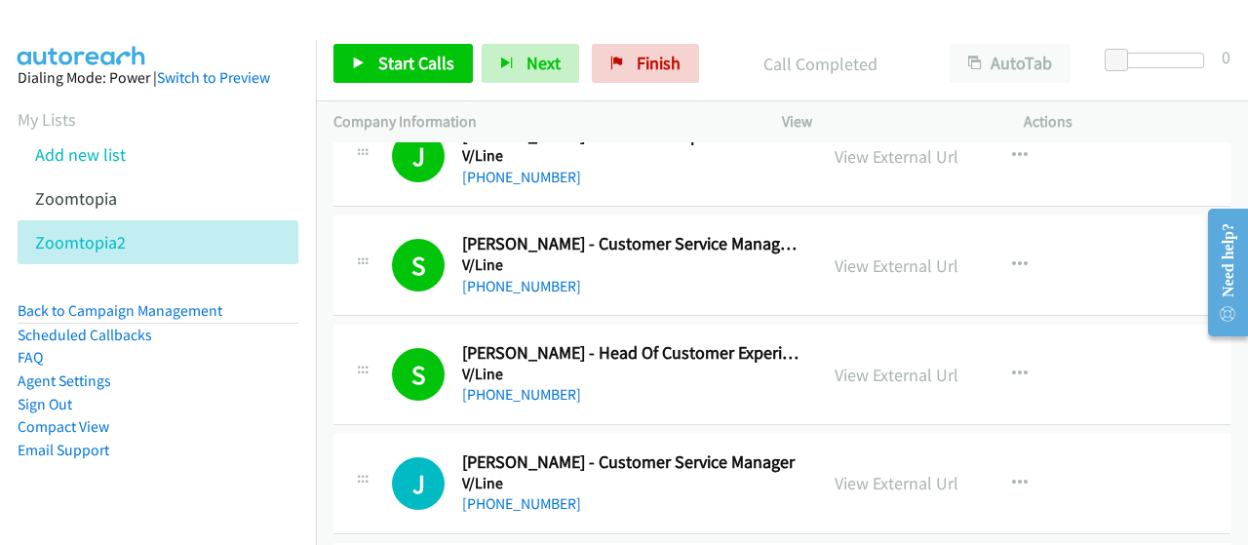
click at [404, 15] on div at bounding box center [615, 37] width 1231 height 75
click at [418, 59] on span "Start Calls" at bounding box center [416, 63] width 76 height 22
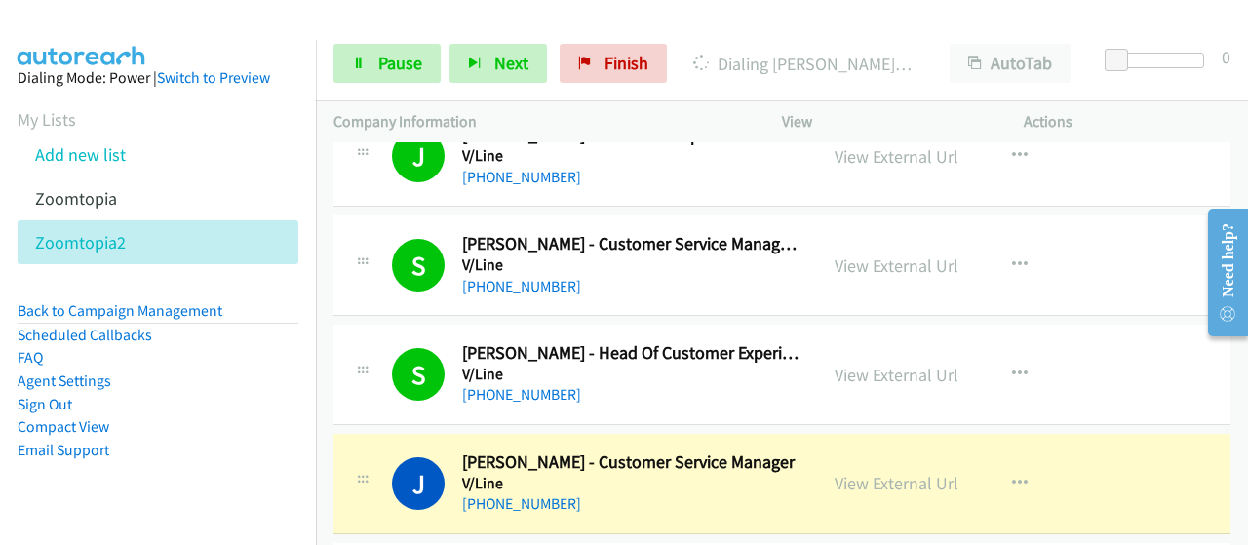
scroll to position [878, 0]
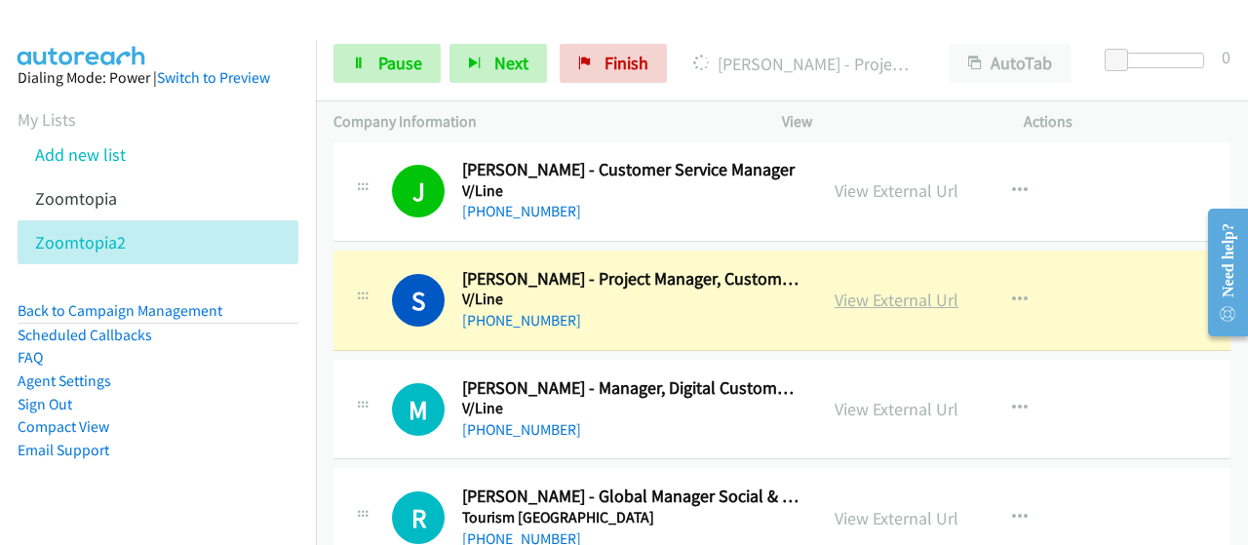
click at [855, 301] on link "View External Url" at bounding box center [897, 300] width 124 height 22
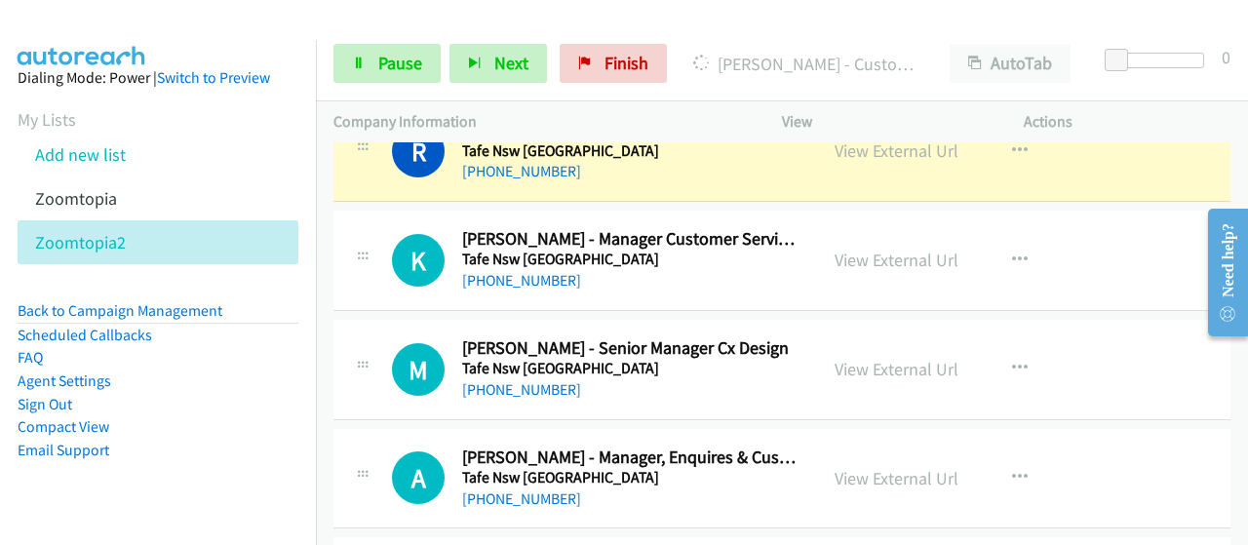
scroll to position [1365, 0]
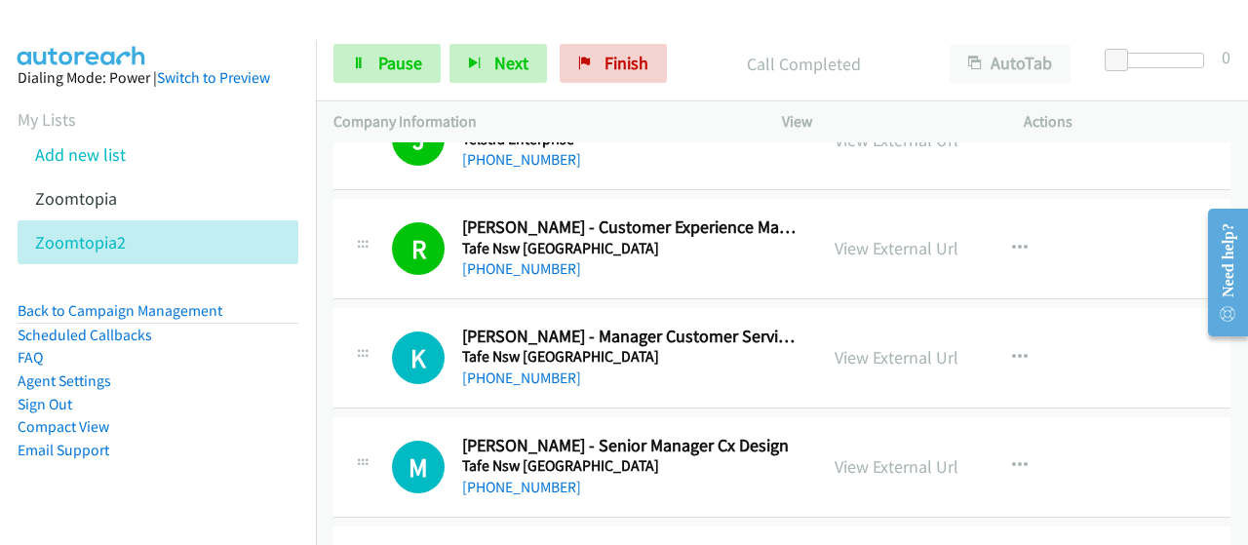
click at [731, 251] on h5 "Tafe Nsw [GEOGRAPHIC_DATA]" at bounding box center [630, 249] width 337 height 20
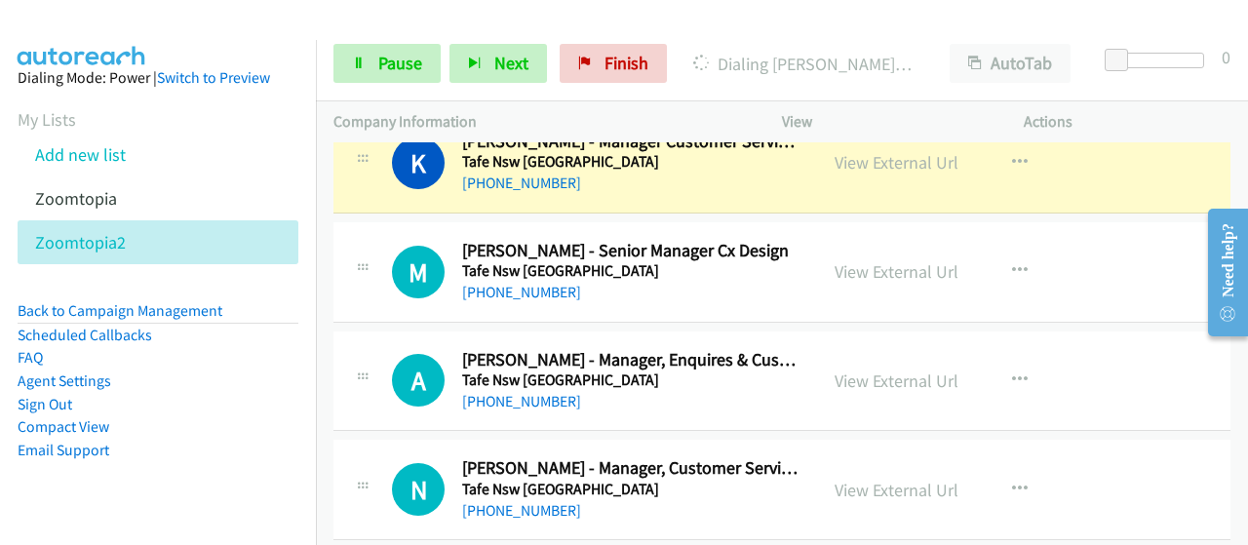
scroll to position [1463, 0]
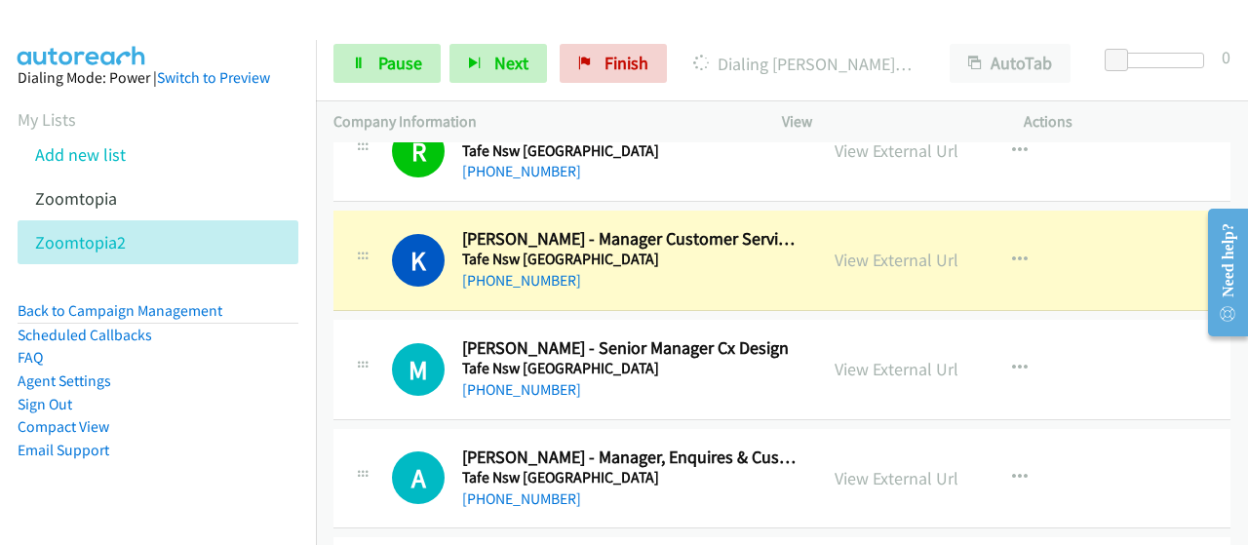
drag, startPoint x: 723, startPoint y: 284, endPoint x: 750, endPoint y: 275, distance: 28.7
click at [723, 284] on div "[PHONE_NUMBER]" at bounding box center [630, 280] width 337 height 23
click at [903, 260] on link "View External Url" at bounding box center [897, 260] width 124 height 22
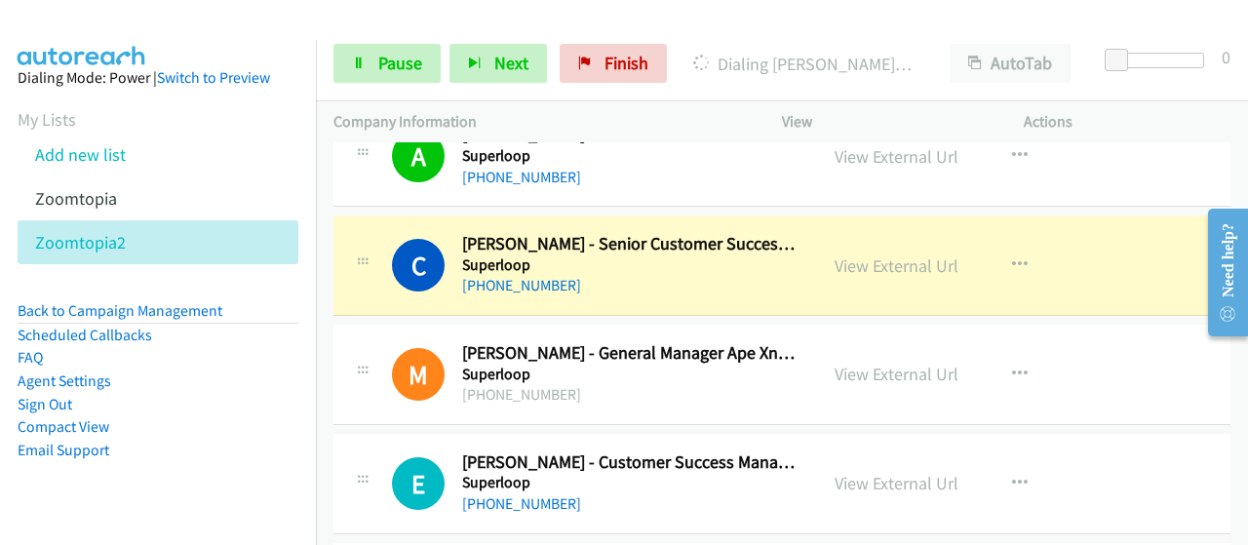
scroll to position [3023, 0]
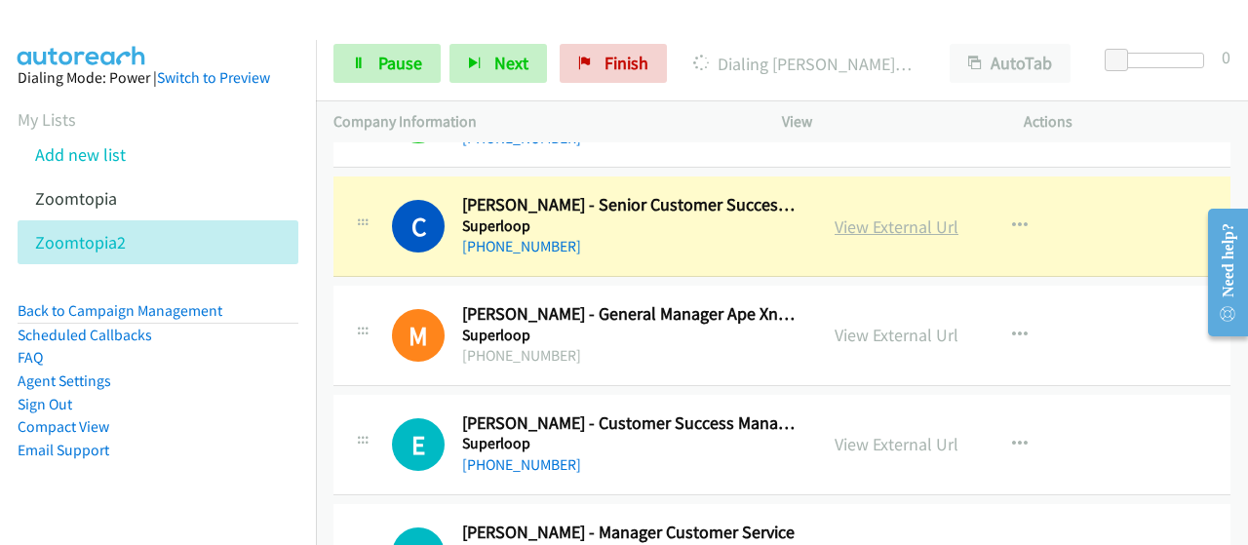
click at [869, 218] on link "View External Url" at bounding box center [897, 227] width 124 height 22
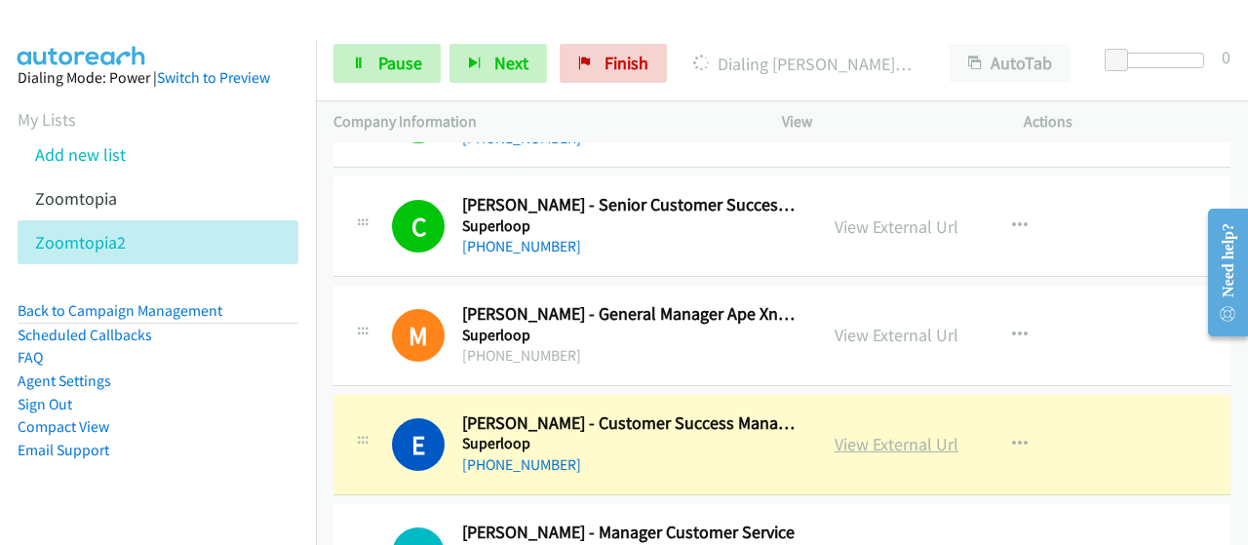
click at [873, 441] on link "View External Url" at bounding box center [897, 444] width 124 height 22
click at [392, 77] on link "Pause" at bounding box center [387, 63] width 107 height 39
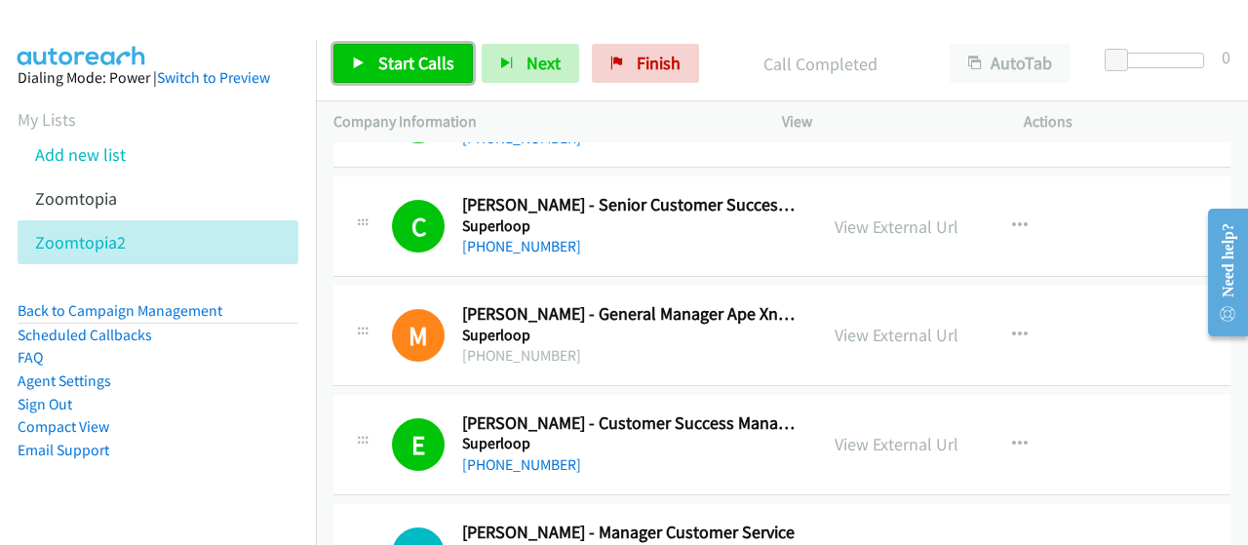
click at [425, 51] on link "Start Calls" at bounding box center [403, 63] width 139 height 39
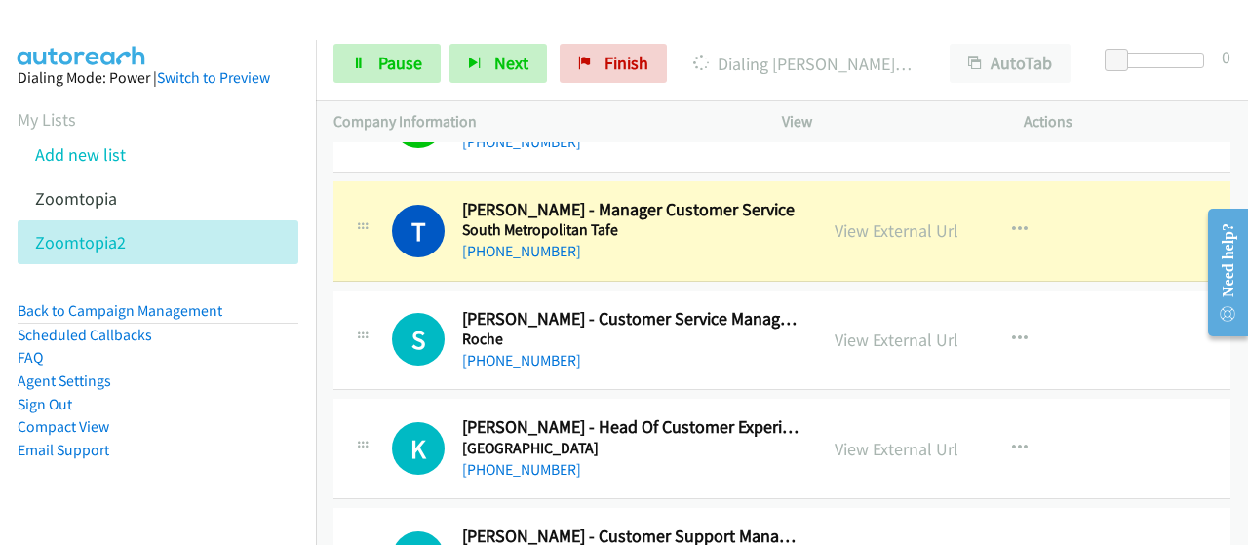
scroll to position [3316, 0]
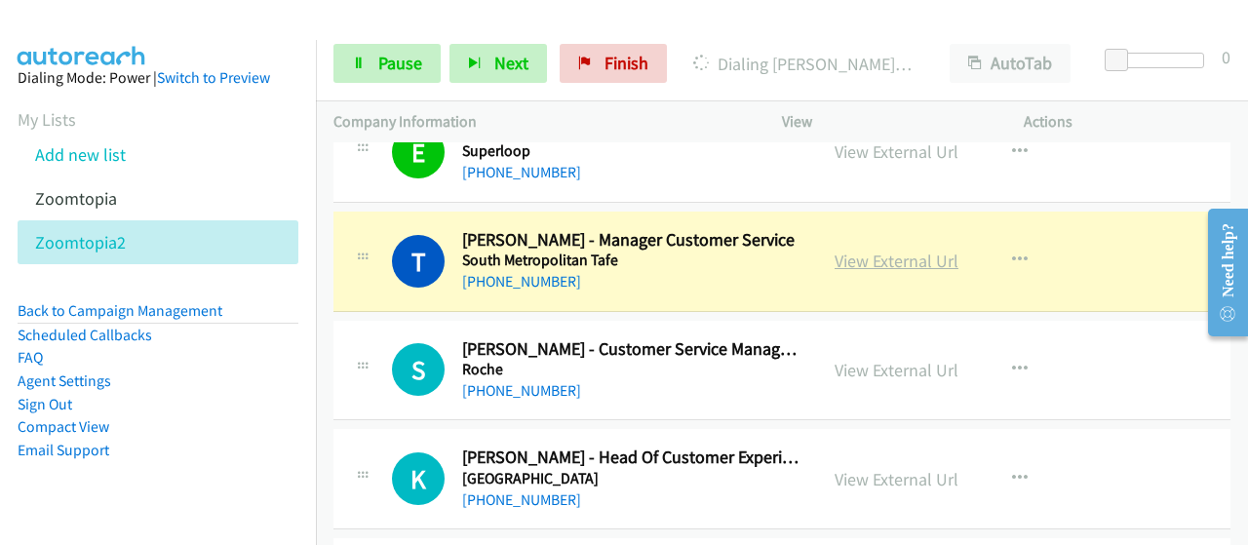
click at [843, 256] on link "View External Url" at bounding box center [897, 261] width 124 height 22
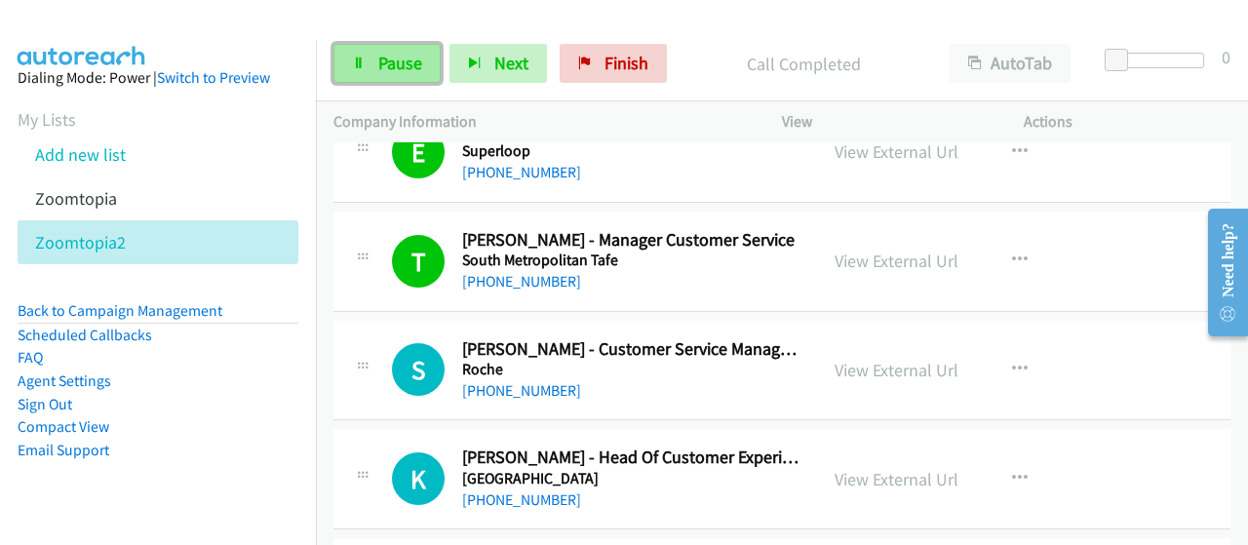
click at [369, 76] on link "Pause" at bounding box center [387, 63] width 107 height 39
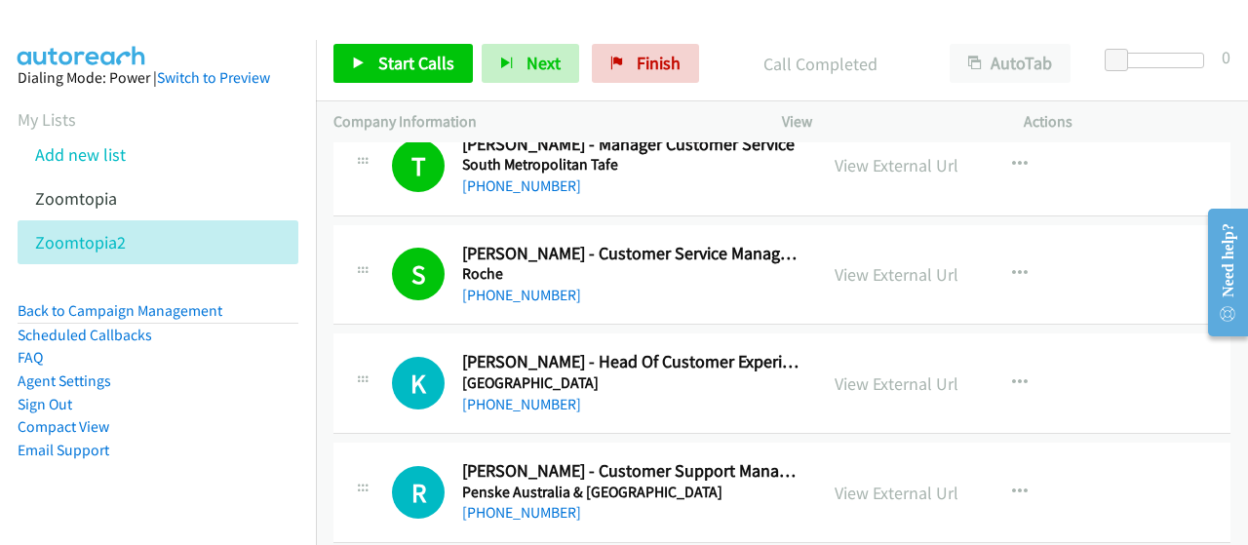
scroll to position [3413, 0]
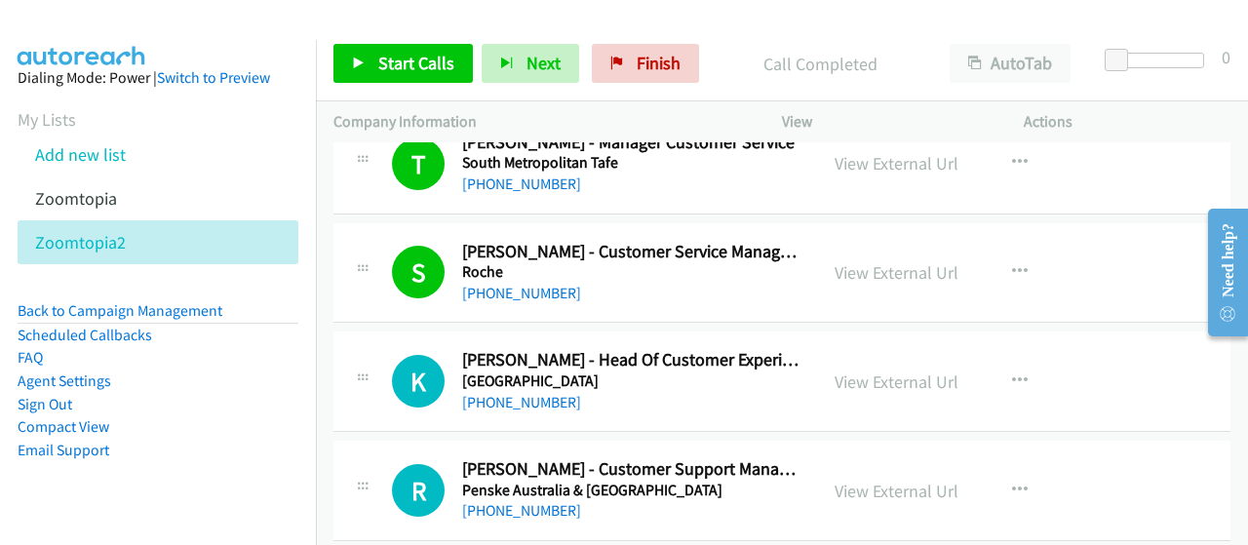
click at [614, 268] on h5 "Roche" at bounding box center [630, 272] width 337 height 20
click at [408, 59] on span "Start Calls" at bounding box center [416, 63] width 76 height 22
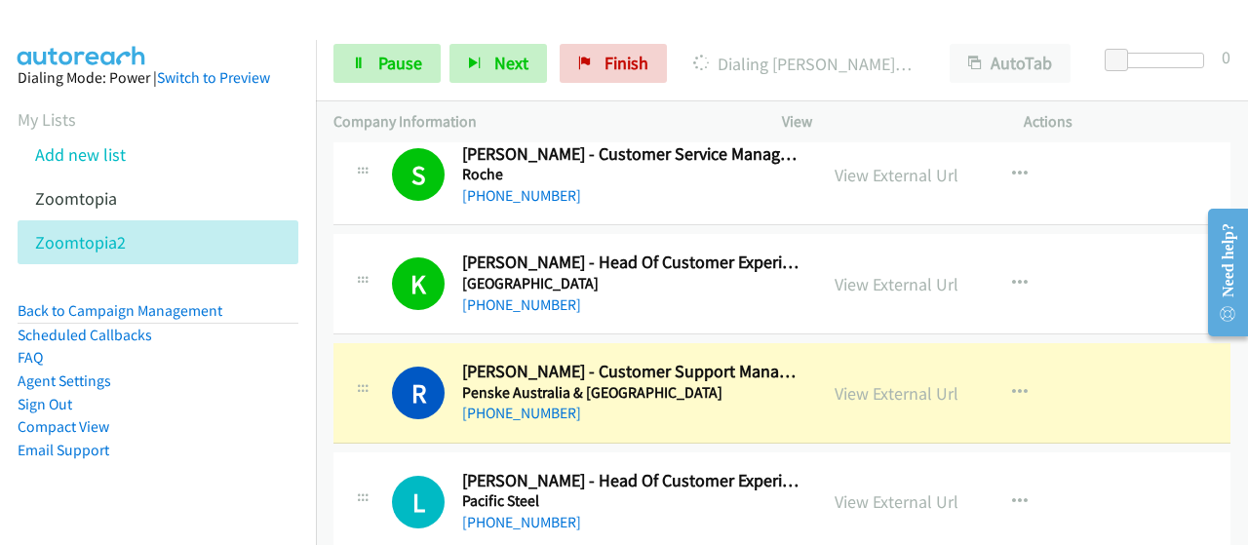
scroll to position [3608, 0]
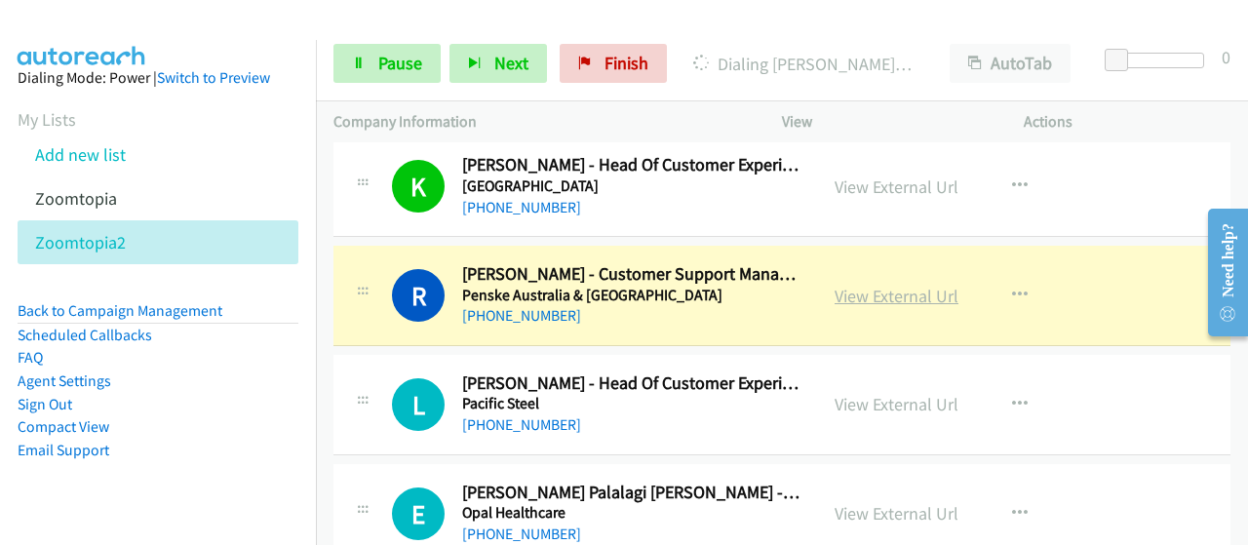
click at [862, 289] on link "View External Url" at bounding box center [897, 296] width 124 height 22
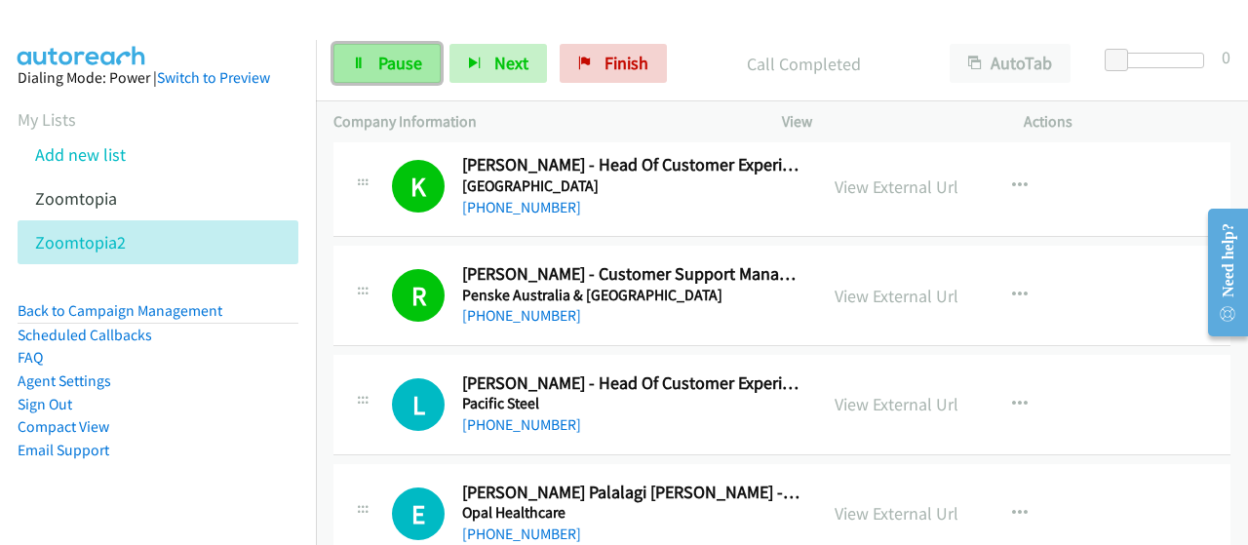
click at [376, 62] on link "Pause" at bounding box center [387, 63] width 107 height 39
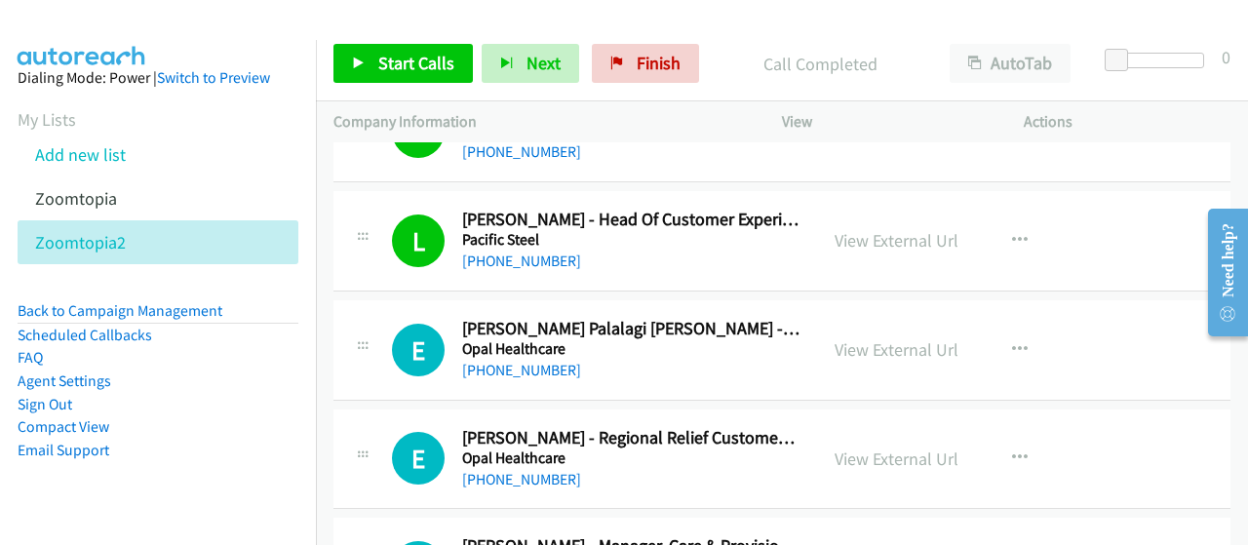
scroll to position [3804, 0]
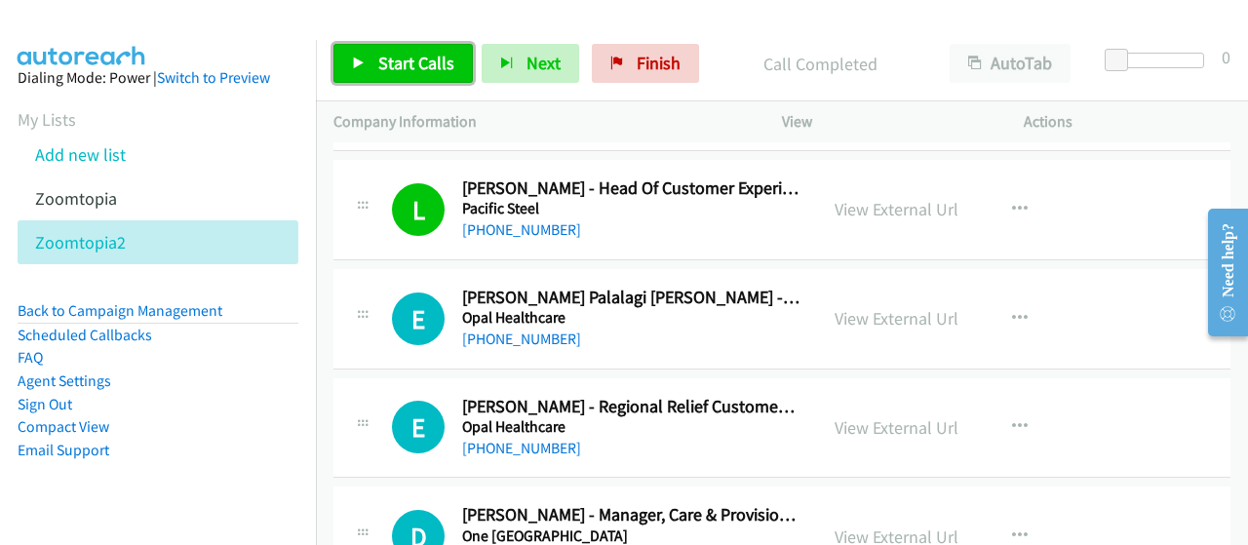
click at [343, 56] on link "Start Calls" at bounding box center [403, 63] width 139 height 39
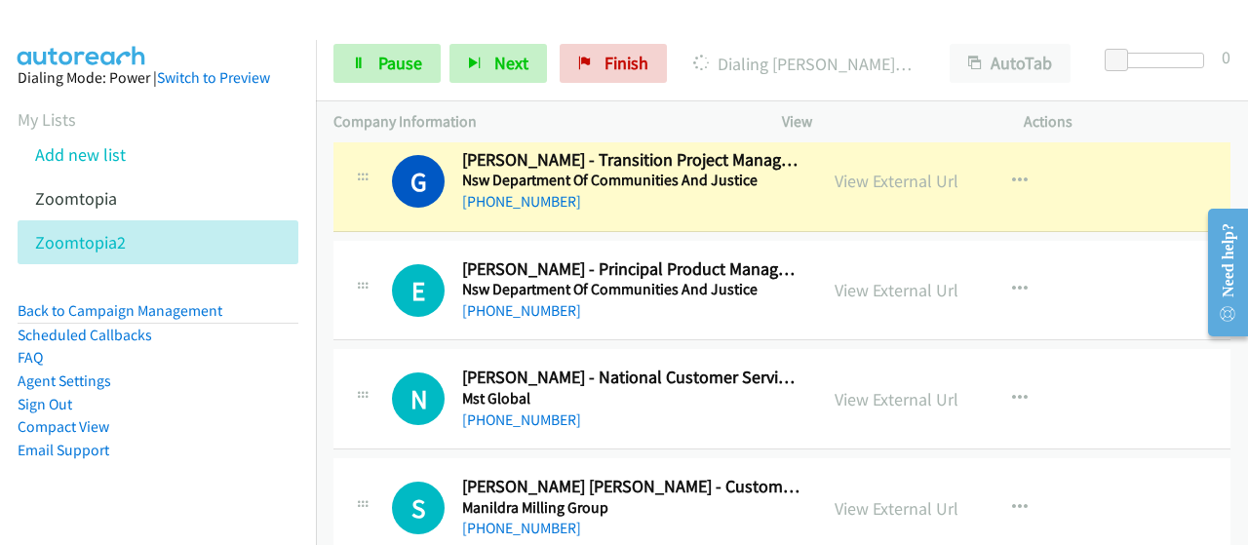
scroll to position [4389, 0]
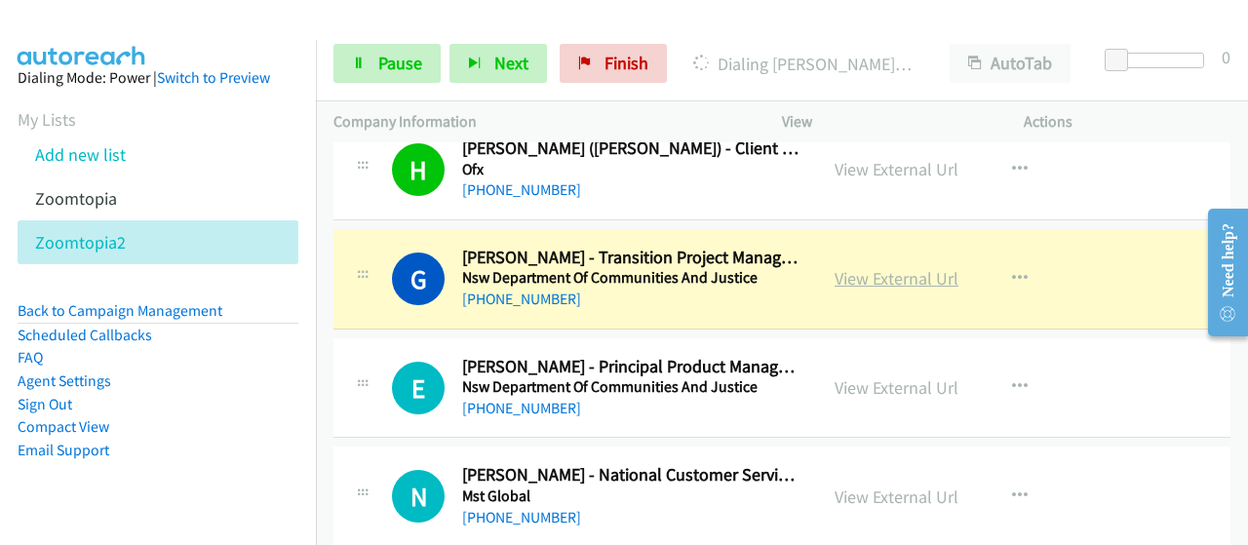
click at [844, 270] on link "View External Url" at bounding box center [897, 278] width 124 height 22
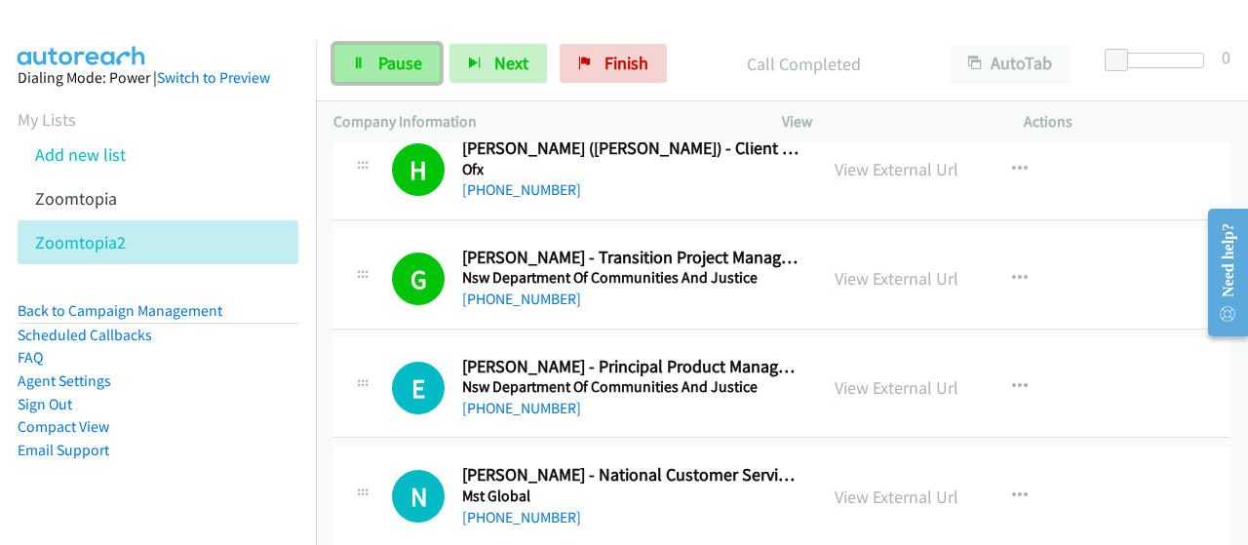
click at [361, 51] on link "Pause" at bounding box center [387, 63] width 107 height 39
